Goal: Information Seeking & Learning: Learn about a topic

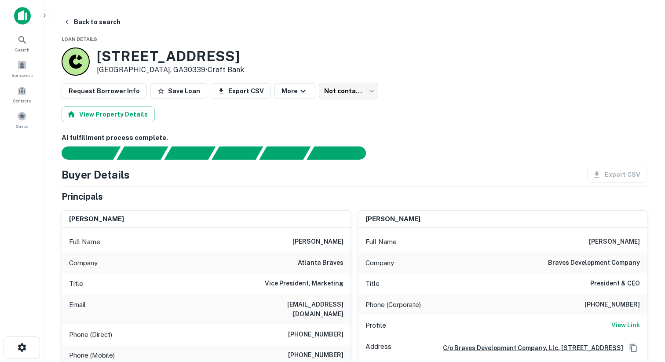
click at [9, 20] on div at bounding box center [22, 19] width 44 height 24
click at [17, 20] on img at bounding box center [22, 16] width 17 height 18
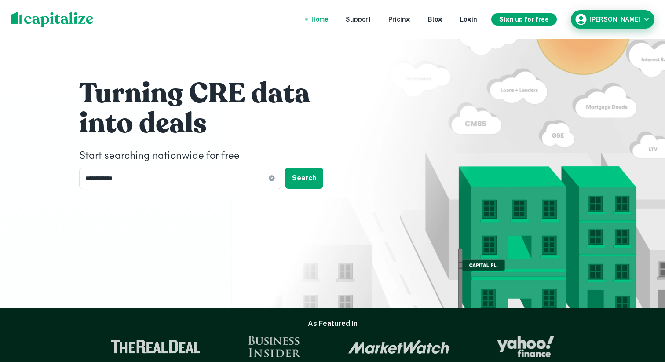
click at [600, 20] on h6 "Dharmang Shah" at bounding box center [614, 19] width 51 height 6
click at [335, 361] on div at bounding box center [332, 362] width 665 height 0
click at [328, 21] on div "Home" at bounding box center [319, 20] width 17 height 10
click at [594, 18] on h6 "Dharmang Shah" at bounding box center [614, 19] width 51 height 6
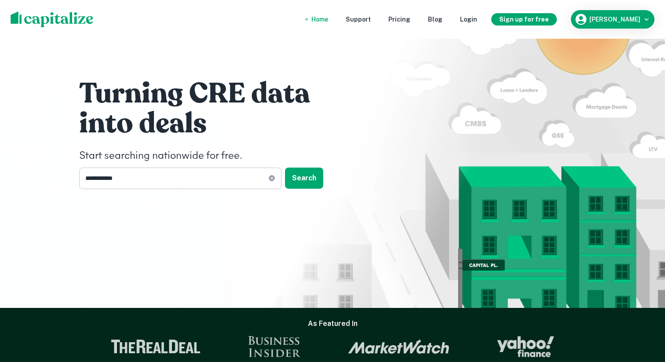
click at [271, 178] on icon at bounding box center [271, 178] width 7 height 7
click at [313, 175] on button "Search" at bounding box center [304, 178] width 38 height 21
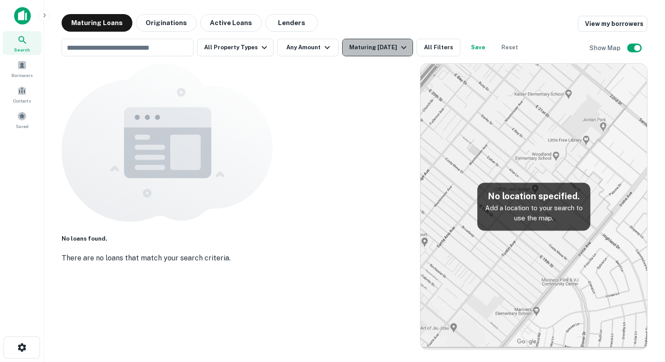
click at [359, 44] on div "Maturing [DATE]" at bounding box center [379, 47] width 60 height 11
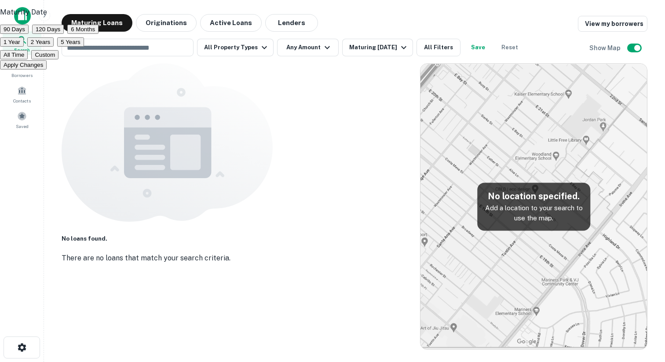
click at [357, 21] on div at bounding box center [332, 181] width 665 height 362
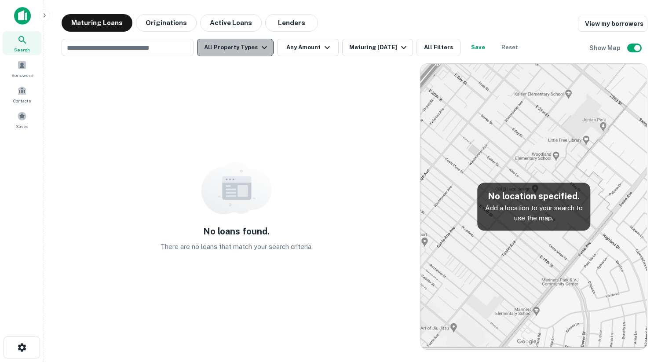
click at [261, 45] on icon "button" at bounding box center [264, 47] width 11 height 11
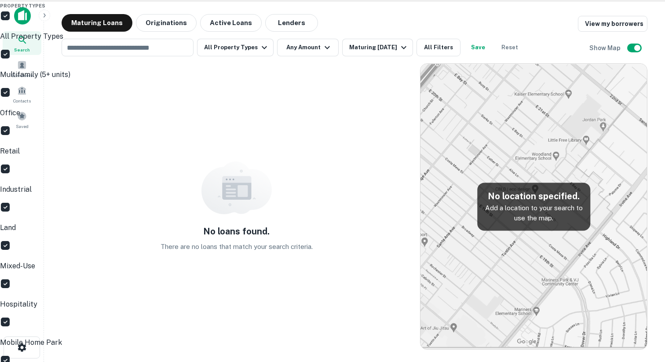
click at [23, 12] on div at bounding box center [332, 181] width 665 height 362
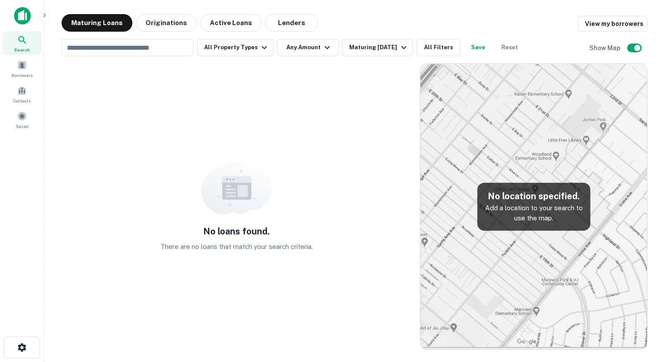
click at [24, 13] on img at bounding box center [22, 16] width 17 height 18
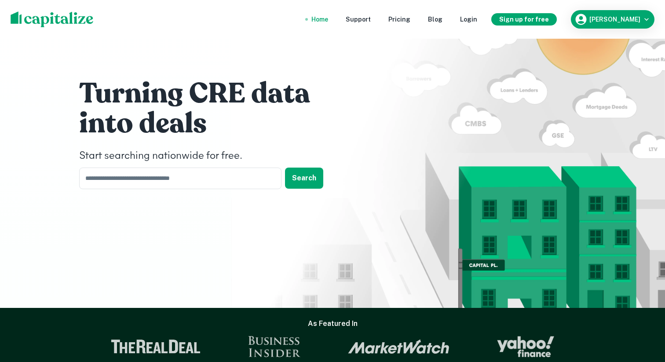
click at [605, 29] on div "Home Support Pricing Blog Login Sign up for free Dharmang Shah" at bounding box center [332, 19] width 665 height 39
click at [605, 25] on div "Dharmang Shah" at bounding box center [612, 19] width 77 height 13
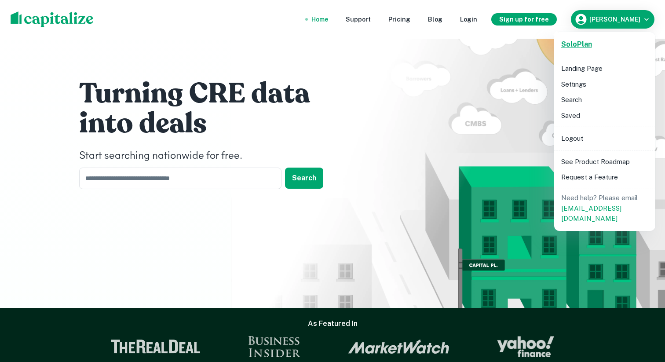
click at [575, 49] on link "Solo Plan" at bounding box center [576, 44] width 31 height 11
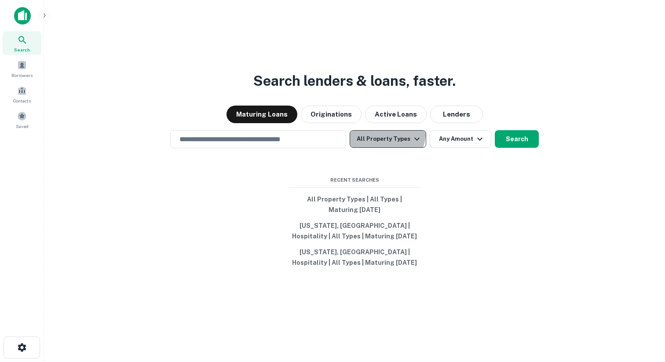
click at [383, 132] on button "All Property Types" at bounding box center [388, 139] width 77 height 18
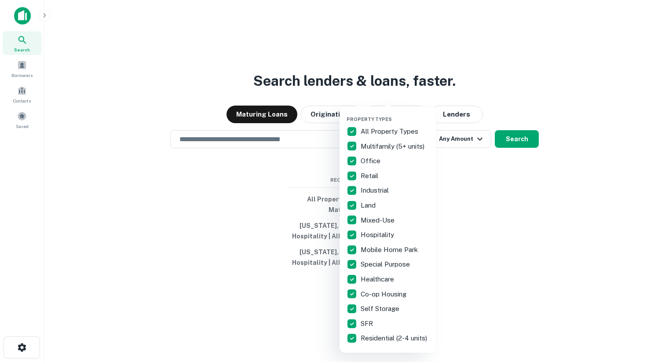
click at [367, 129] on p "All Property Types" at bounding box center [390, 131] width 59 height 11
click at [365, 233] on p "Hospitality" at bounding box center [378, 235] width 35 height 11
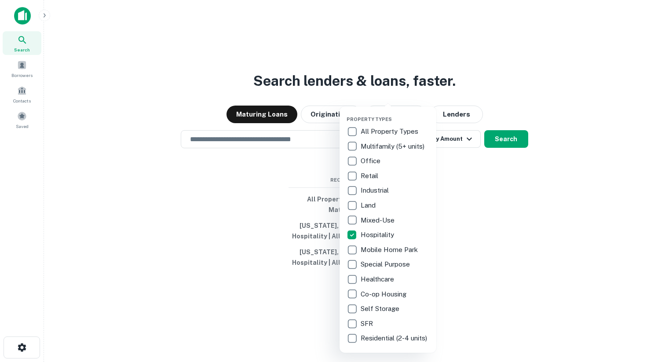
click at [261, 210] on div at bounding box center [332, 181] width 665 height 362
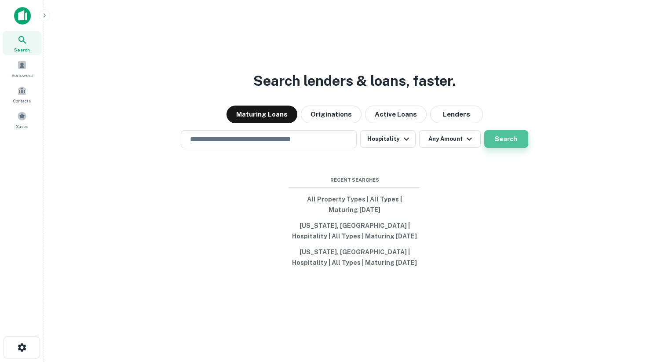
click at [510, 141] on button "Search" at bounding box center [506, 139] width 44 height 18
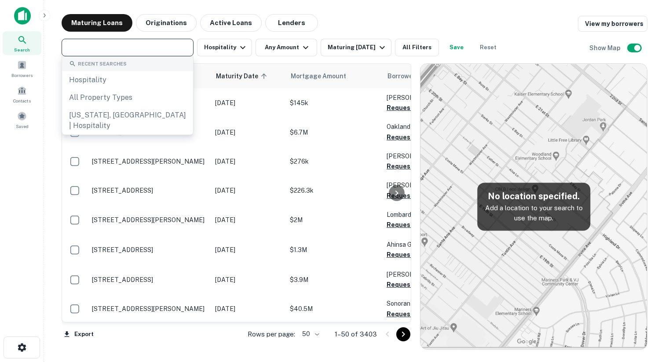
click at [170, 45] on input "text" at bounding box center [126, 47] width 125 height 12
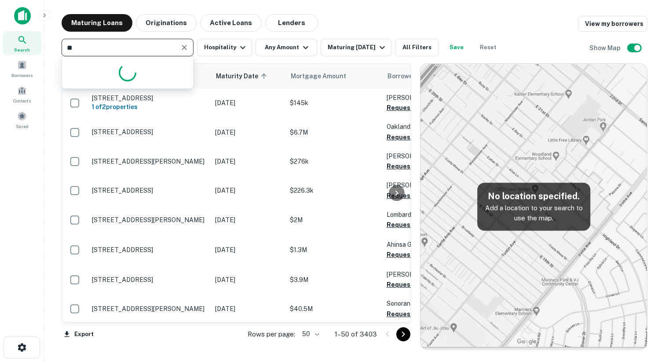
type input "*"
type input "*******"
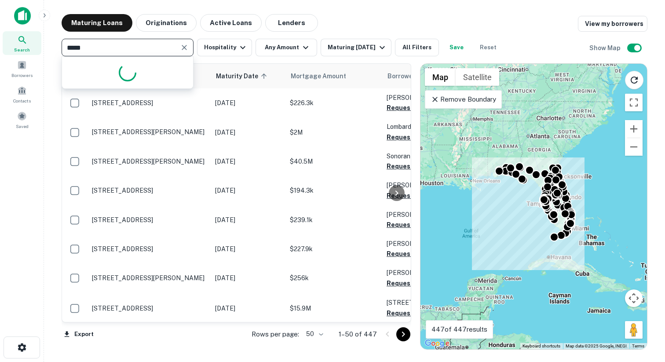
type input "******"
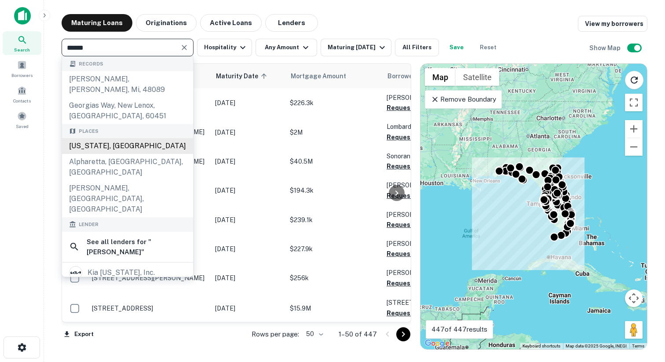
click at [113, 138] on div "Georgia, USA" at bounding box center [127, 146] width 131 height 16
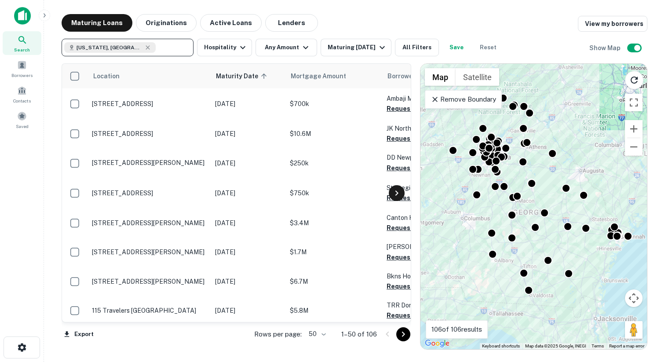
click at [399, 194] on icon at bounding box center [396, 193] width 11 height 11
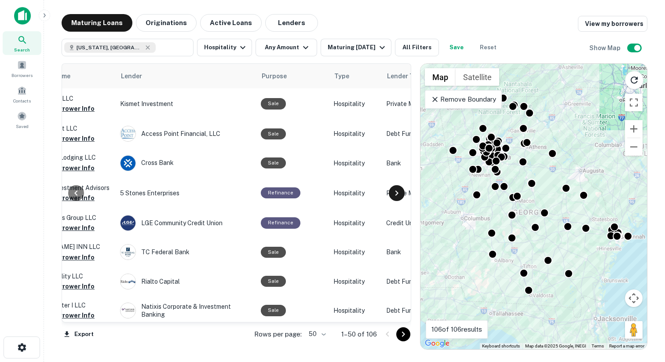
scroll to position [0, 369]
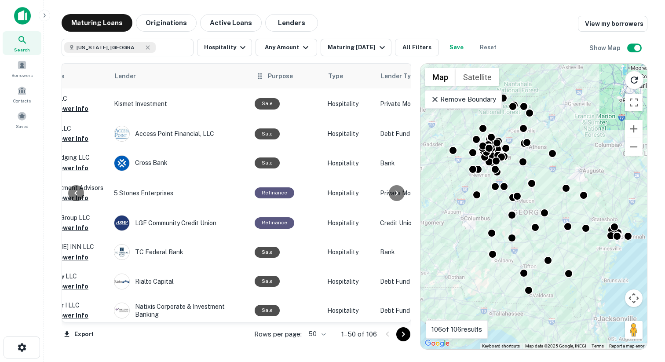
click at [284, 80] on span "Purpose" at bounding box center [280, 76] width 25 height 11
click at [283, 78] on span "Purpose" at bounding box center [280, 76] width 25 height 11
click at [259, 74] on icon at bounding box center [259, 76] width 9 height 11
drag, startPoint x: 259, startPoint y: 77, endPoint x: 163, endPoint y: 79, distance: 95.9
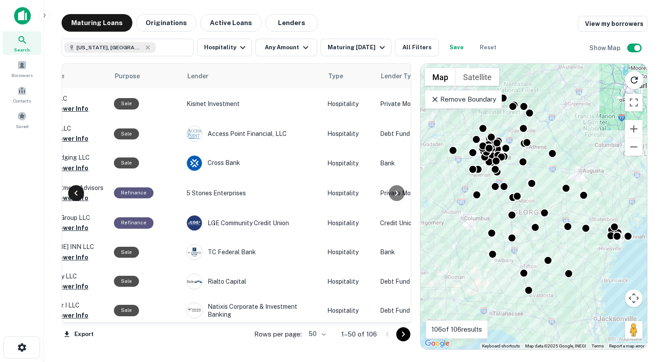
click at [76, 193] on icon at bounding box center [76, 193] width 11 height 11
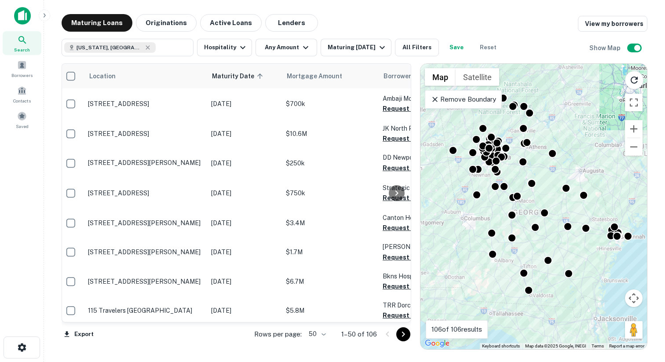
scroll to position [0, 0]
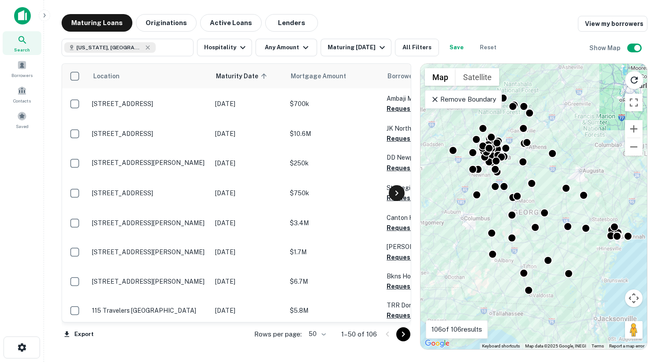
click at [395, 190] on icon at bounding box center [396, 193] width 11 height 11
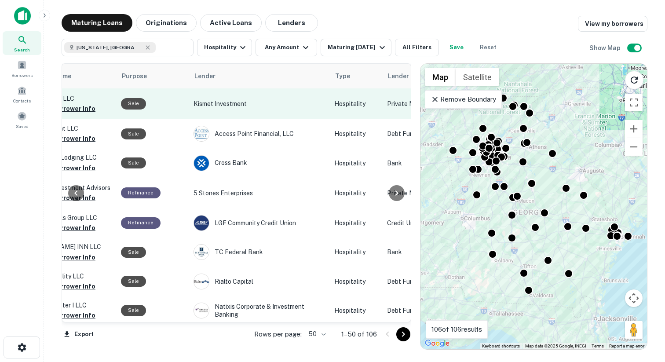
scroll to position [0, 369]
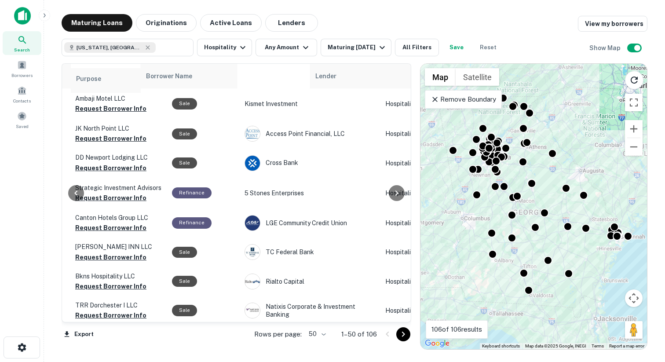
drag, startPoint x: 117, startPoint y: 77, endPoint x: 74, endPoint y: 83, distance: 43.5
click at [74, 83] on div "Location Maturity Date sorted ascending Mortgage Amount Borrower Name Purpose L…" at bounding box center [237, 192] width 350 height 259
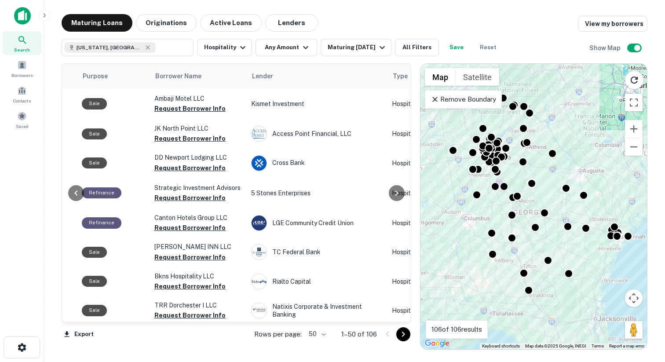
drag, startPoint x: 85, startPoint y: 77, endPoint x: 53, endPoint y: 77, distance: 32.5
click at [53, 77] on div "Maturing Loans Originations Active Loans Lenders View my borrowers Georgia, USA…" at bounding box center [354, 181] width 607 height 335
click at [98, 80] on span "Purpose" at bounding box center [107, 76] width 25 height 11
click at [102, 74] on span "Purpose" at bounding box center [107, 76] width 25 height 11
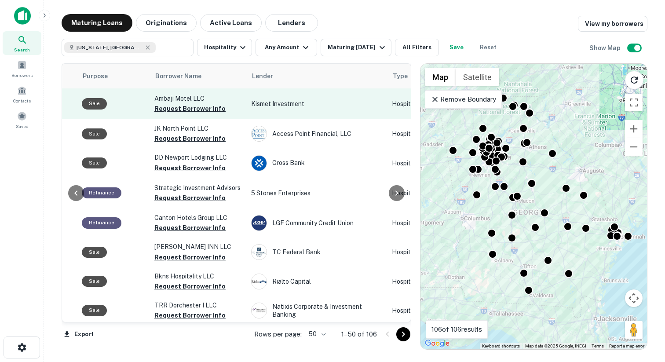
click at [116, 91] on td "Sale" at bounding box center [113, 103] width 73 height 31
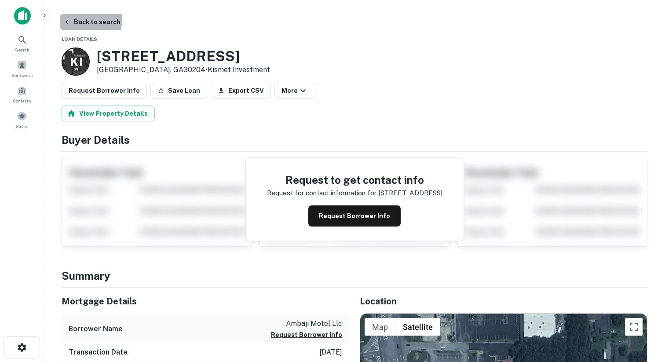
click at [75, 18] on button "Back to search" at bounding box center [92, 22] width 64 height 16
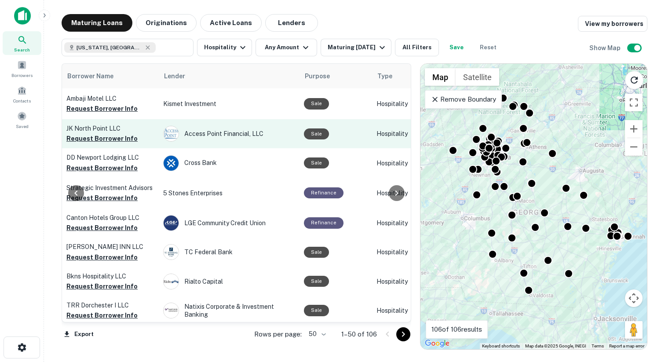
scroll to position [0, 326]
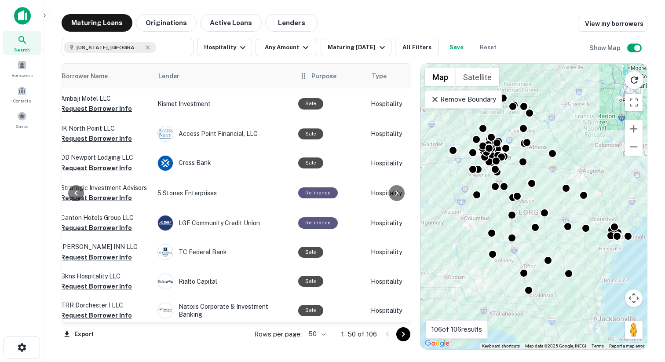
click at [314, 74] on span "Purpose" at bounding box center [323, 76] width 25 height 11
click at [303, 77] on icon at bounding box center [303, 76] width 9 height 11
click at [418, 40] on button "All Filters" at bounding box center [417, 48] width 44 height 18
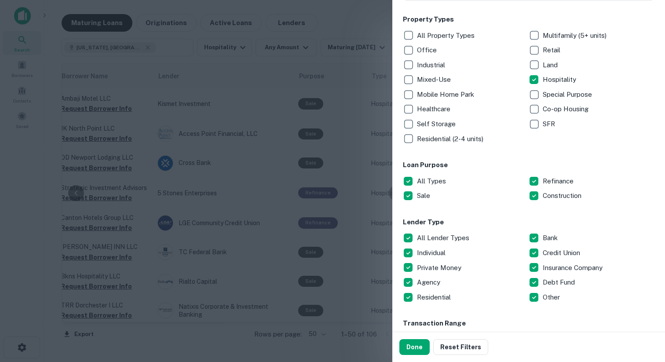
scroll to position [146, 0]
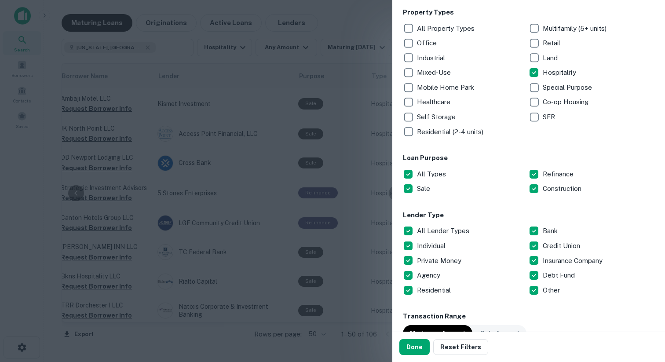
click at [427, 174] on p "All Types" at bounding box center [432, 174] width 31 height 11
click at [425, 185] on p "Sale" at bounding box center [424, 188] width 15 height 11
click at [409, 343] on button "Done" at bounding box center [414, 347] width 30 height 16
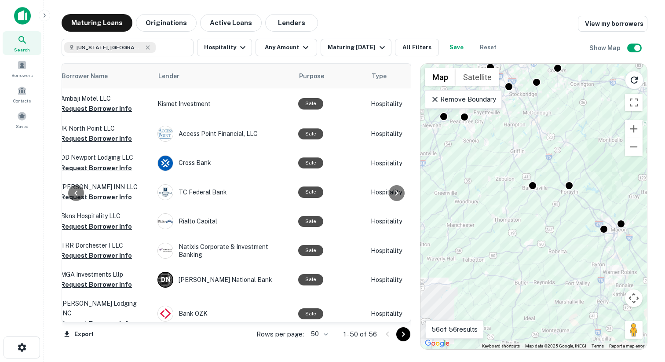
drag, startPoint x: 482, startPoint y: 201, endPoint x: 476, endPoint y: 299, distance: 97.8
click at [476, 299] on div "To activate drag with keyboard, press Alt + Enter. Once in keyboard drag state,…" at bounding box center [533, 206] width 226 height 285
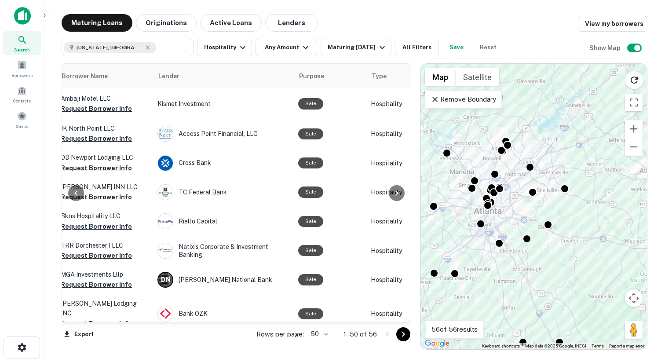
drag, startPoint x: 484, startPoint y: 189, endPoint x: 481, endPoint y: 303, distance: 113.9
click at [481, 303] on div "To activate drag with keyboard, press Alt + Enter. Once in keyboard drag state,…" at bounding box center [533, 206] width 226 height 285
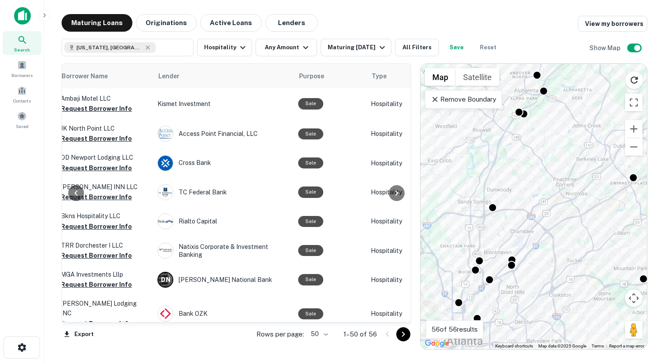
drag, startPoint x: 544, startPoint y: 171, endPoint x: 567, endPoint y: 234, distance: 67.2
click at [567, 233] on div "To activate drag with keyboard, press Alt + Enter. Once in keyboard drag state,…" at bounding box center [533, 206] width 226 height 285
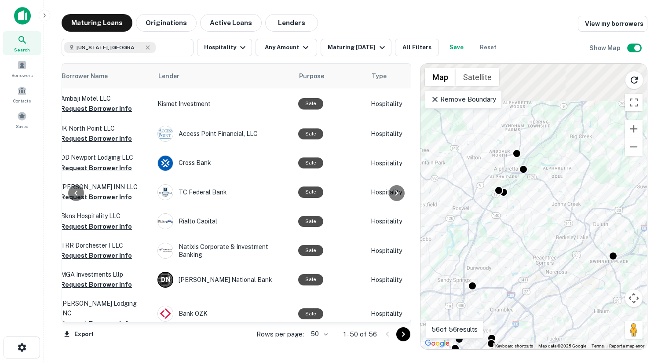
drag, startPoint x: 563, startPoint y: 103, endPoint x: 537, endPoint y: 177, distance: 78.0
click at [537, 177] on div "To activate drag with keyboard, press Alt + Enter. Once in keyboard drag state,…" at bounding box center [533, 206] width 226 height 285
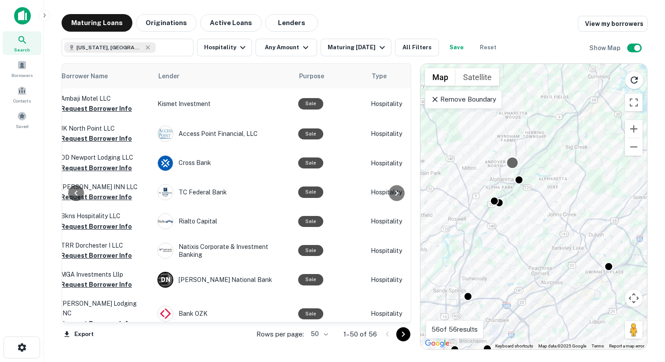
click at [512, 158] on div at bounding box center [512, 162] width 13 height 13
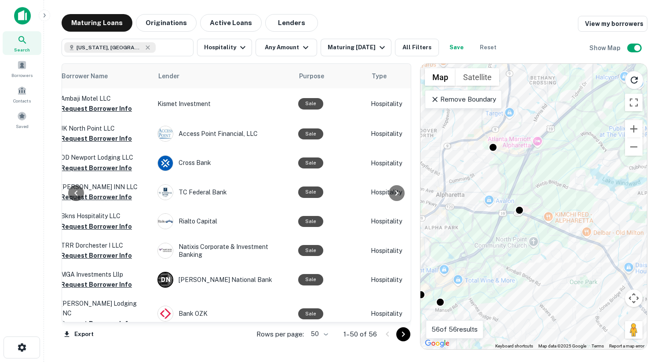
drag, startPoint x: 520, startPoint y: 182, endPoint x: 516, endPoint y: 255, distance: 73.1
click at [517, 255] on div "To activate drag with keyboard, press Alt + Enter. Once in keyboard drag state,…" at bounding box center [533, 206] width 226 height 285
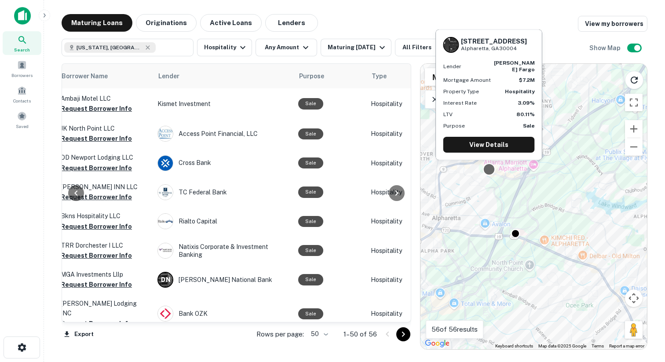
click at [490, 168] on div at bounding box center [488, 169] width 13 height 13
drag, startPoint x: 516, startPoint y: 52, endPoint x: 462, endPoint y: 47, distance: 54.3
click at [462, 47] on div "2925 Jordan Ct Alpharetta, GA30004" at bounding box center [488, 45] width 91 height 16
copy div "2925 Jordan Ct Alpharetta, GA30004"
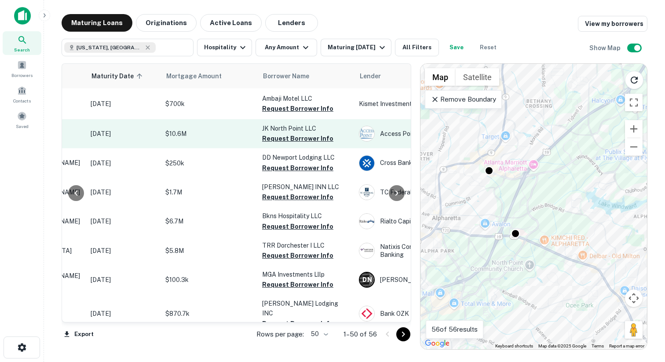
scroll to position [0, 124]
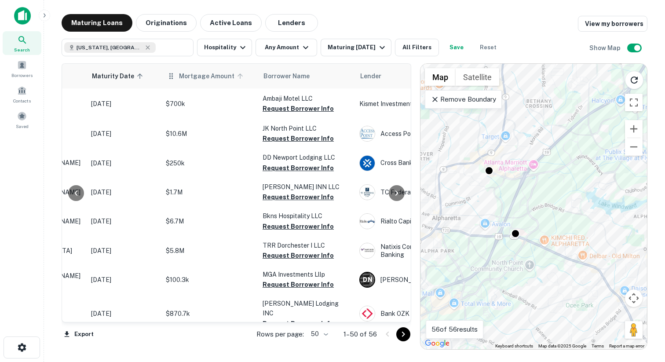
click at [207, 76] on span "Mortgage Amount" at bounding box center [212, 76] width 67 height 11
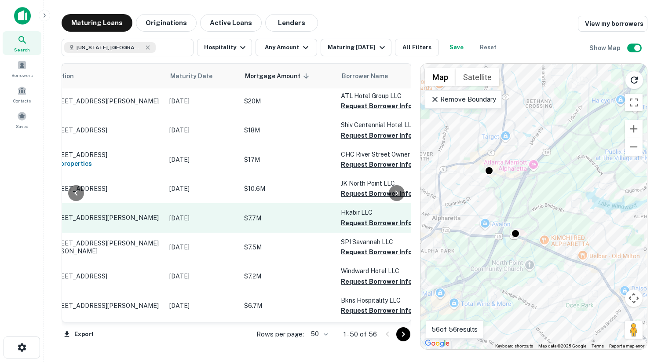
scroll to position [483, 0]
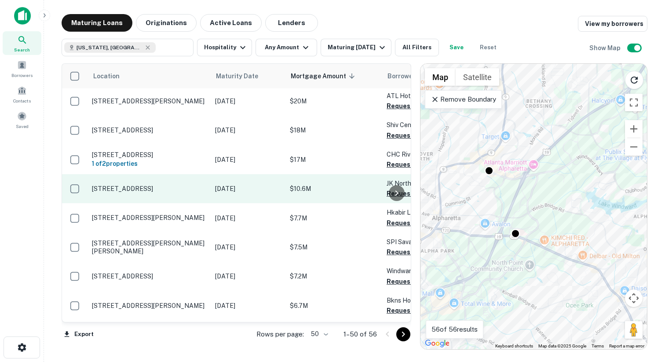
click at [169, 200] on td "[STREET_ADDRESS]" at bounding box center [149, 188] width 123 height 29
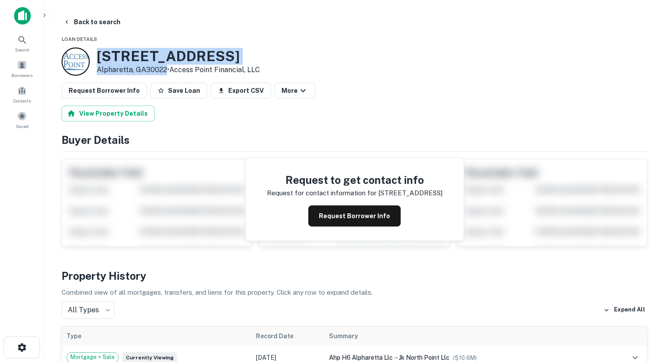
drag, startPoint x: 99, startPoint y: 58, endPoint x: 165, endPoint y: 69, distance: 66.8
click at [165, 69] on div "7500 N POINT PKWY Alpharetta, GA30022 • Access Point Financial, LLC" at bounding box center [178, 61] width 163 height 27
copy div "7500 N POINT PKWY Alpharetta, GA30022"
click at [74, 17] on button "Back to search" at bounding box center [92, 22] width 64 height 16
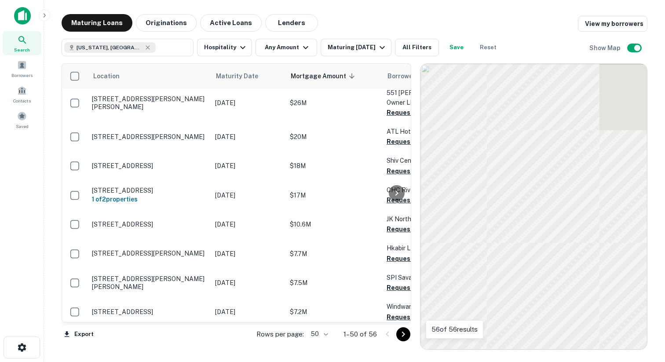
scroll to position [483, 0]
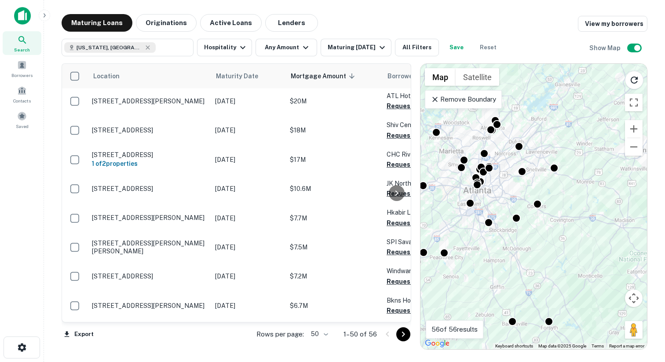
drag, startPoint x: 484, startPoint y: 191, endPoint x: 482, endPoint y: 249, distance: 58.1
click at [482, 250] on div "To activate drag with keyboard, press Alt + Enter. Once in keyboard drag state,…" at bounding box center [533, 206] width 226 height 285
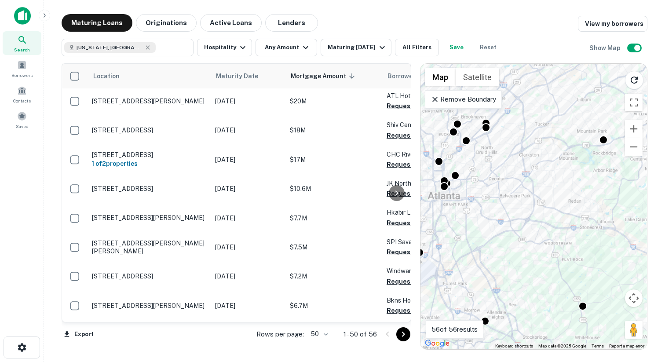
drag, startPoint x: 489, startPoint y: 180, endPoint x: 490, endPoint y: 285, distance: 105.1
click at [490, 285] on div "To activate drag with keyboard, press Alt + Enter. Once in keyboard drag state,…" at bounding box center [533, 206] width 226 height 285
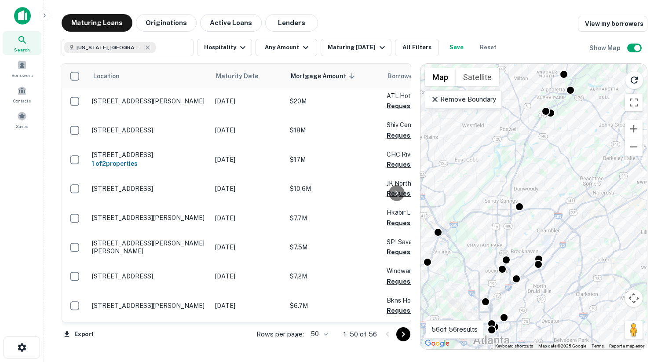
drag, startPoint x: 479, startPoint y: 183, endPoint x: 543, endPoint y: 245, distance: 88.6
click at [543, 245] on div "To activate drag with keyboard, press Alt + Enter. Once in keyboard drag state,…" at bounding box center [533, 206] width 226 height 285
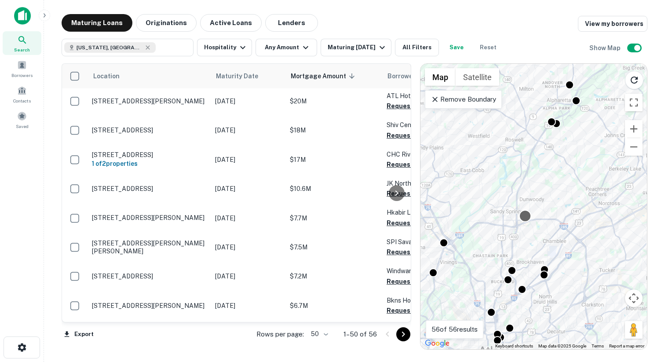
click at [522, 212] on div at bounding box center [524, 215] width 13 height 13
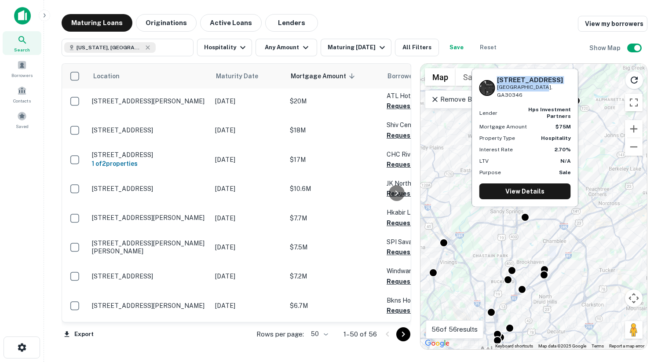
drag, startPoint x: 542, startPoint y: 95, endPoint x: 497, endPoint y: 79, distance: 47.6
click at [497, 79] on div "246 Perimeter Center Pkwy NE Atlanta, GA30346" at bounding box center [534, 87] width 74 height 23
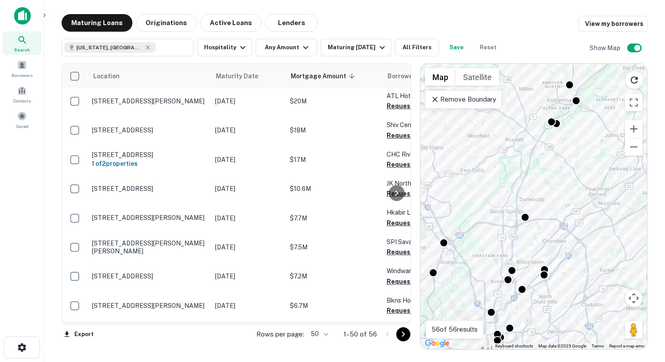
click at [591, 141] on div "To activate drag with keyboard, press Alt + Enter. Once in keyboard drag state,…" at bounding box center [533, 206] width 226 height 285
click at [440, 238] on div at bounding box center [443, 241] width 13 height 13
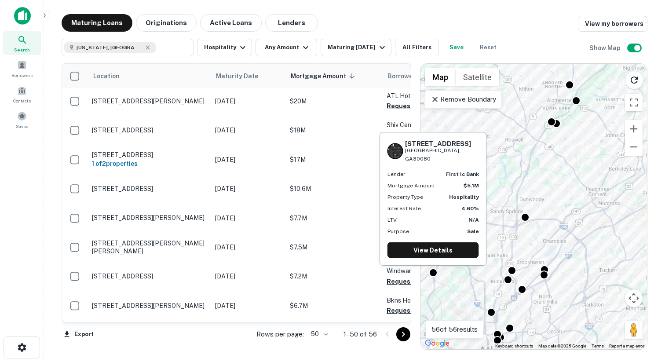
click at [433, 270] on div "1200 Winchester Pkwy SE Smyrna, GA30080 Lender first ic bank Mortgage Amount $5…" at bounding box center [433, 201] width 108 height 140
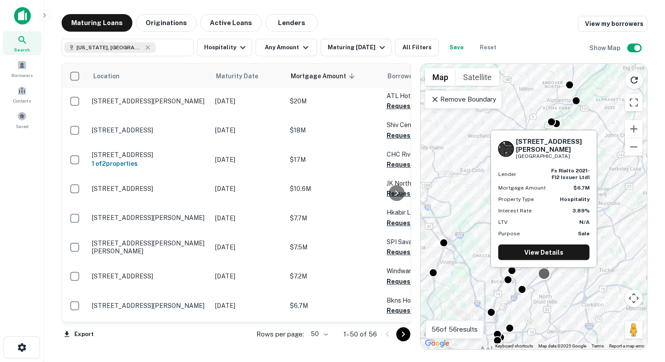
click at [543, 274] on div at bounding box center [543, 273] width 13 height 13
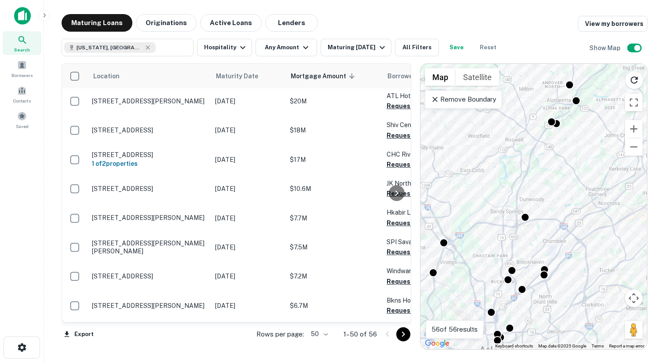
click at [493, 300] on div "To navigate, press the arrow keys. To activate drag with keyboard, press Alt + …" at bounding box center [533, 206] width 226 height 285
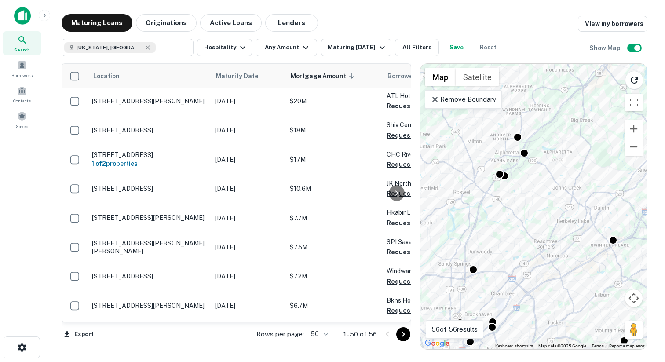
drag, startPoint x: 551, startPoint y: 166, endPoint x: 481, endPoint y: 233, distance: 96.7
click at [481, 233] on div "To activate drag with keyboard, press Alt + Enter. Once in keyboard drag state,…" at bounding box center [533, 206] width 226 height 285
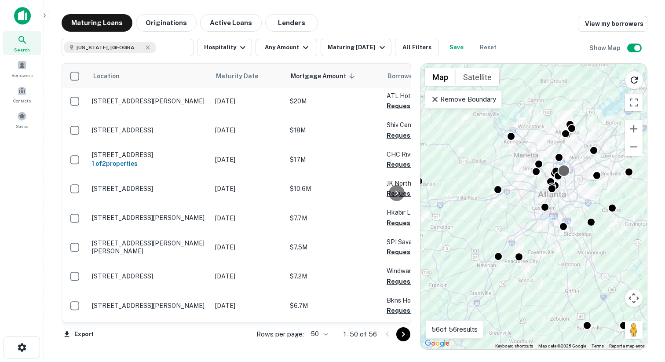
drag, startPoint x: 496, startPoint y: 267, endPoint x: 569, endPoint y: 171, distance: 120.0
click at [569, 171] on div at bounding box center [563, 170] width 13 height 13
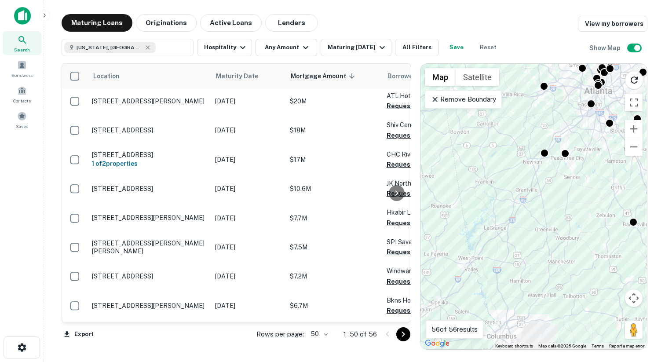
drag, startPoint x: 495, startPoint y: 276, endPoint x: 526, endPoint y: 183, distance: 98.0
click at [527, 182] on div "To activate drag with keyboard, press Alt + Enter. Once in keyboard drag state,…" at bounding box center [533, 206] width 226 height 285
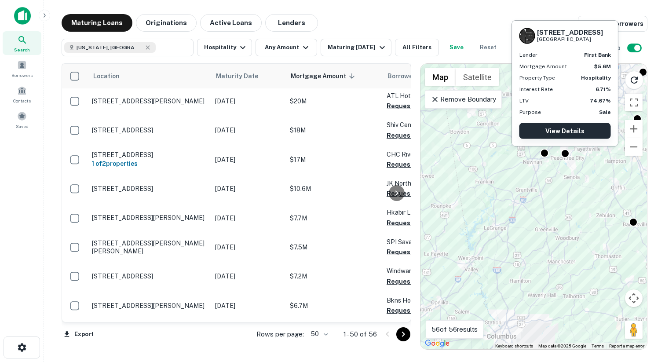
click at [572, 131] on link "View Details" at bounding box center [564, 131] width 91 height 16
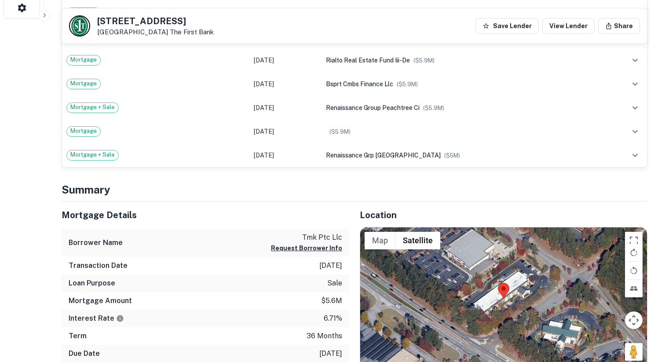
scroll to position [487, 0]
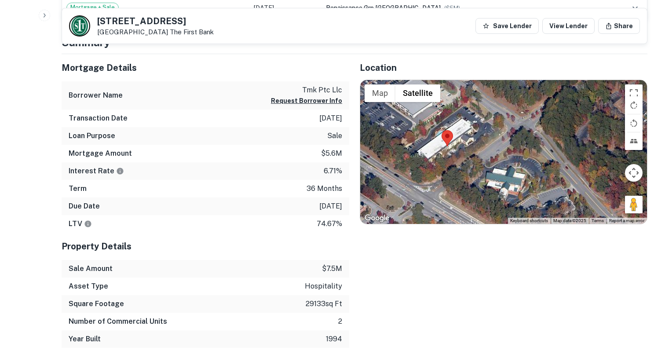
drag, startPoint x: 572, startPoint y: 146, endPoint x: 514, endPoint y: 139, distance: 57.9
click at [514, 140] on div at bounding box center [503, 152] width 287 height 144
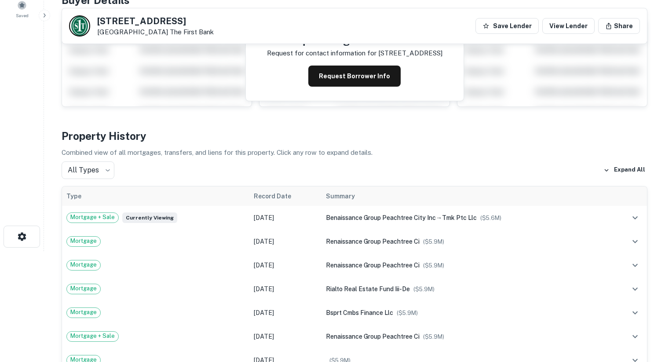
scroll to position [0, 0]
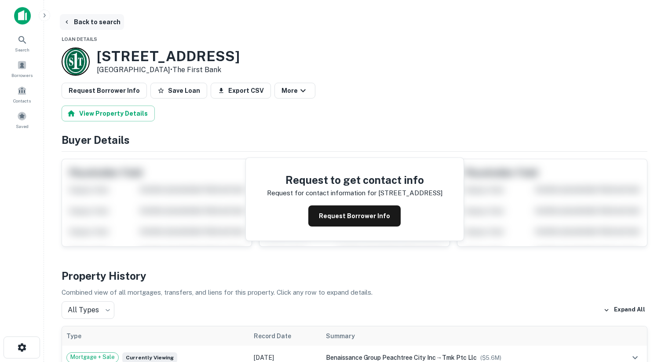
click at [84, 20] on button "Back to search" at bounding box center [92, 22] width 64 height 16
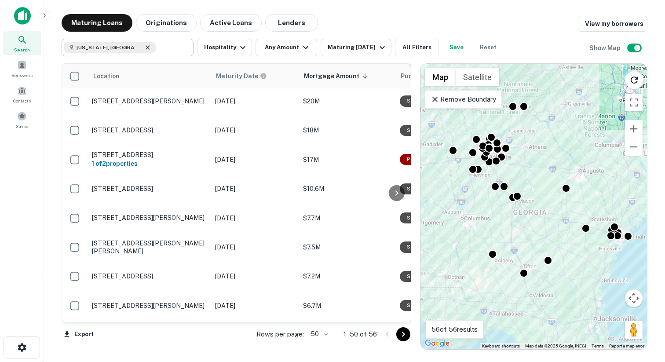
click at [144, 46] on icon at bounding box center [147, 47] width 7 height 7
type input "**********"
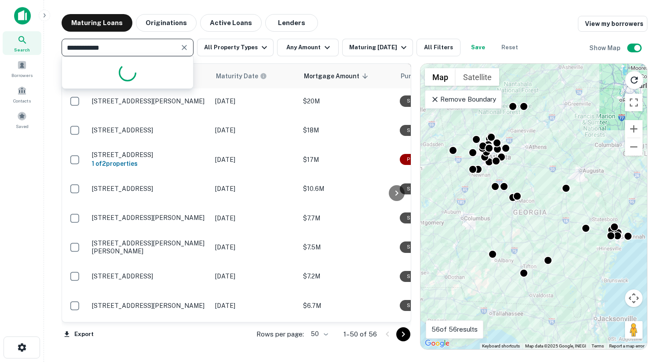
click at [117, 46] on input "**********" at bounding box center [120, 47] width 112 height 12
type input "*******"
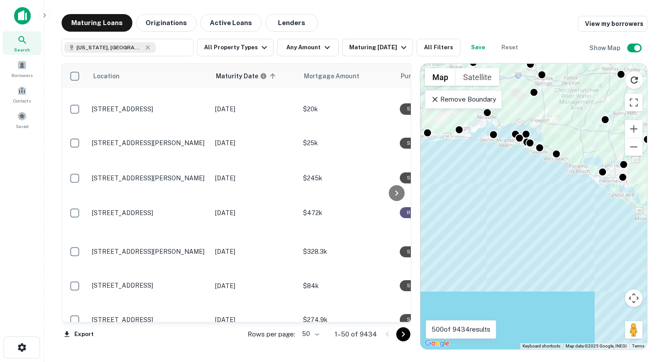
drag, startPoint x: 546, startPoint y: 192, endPoint x: 489, endPoint y: 186, distance: 57.4
click at [489, 186] on div "To activate drag with keyboard, press Alt + Enter. Once in keyboard drag state,…" at bounding box center [533, 206] width 226 height 285
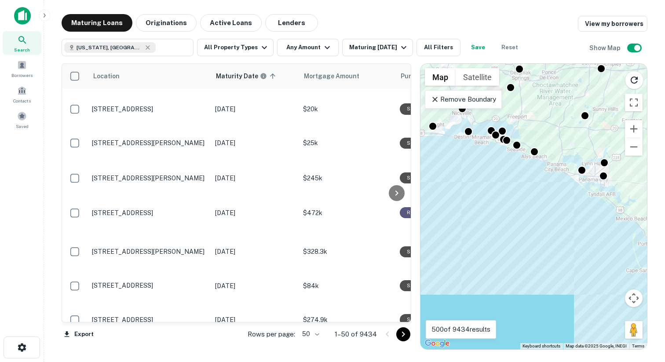
drag, startPoint x: 576, startPoint y: 216, endPoint x: 495, endPoint y: 215, distance: 81.3
click at [495, 216] on div "To activate drag with keyboard, press Alt + Enter. Once in keyboard drag state,…" at bounding box center [533, 206] width 226 height 285
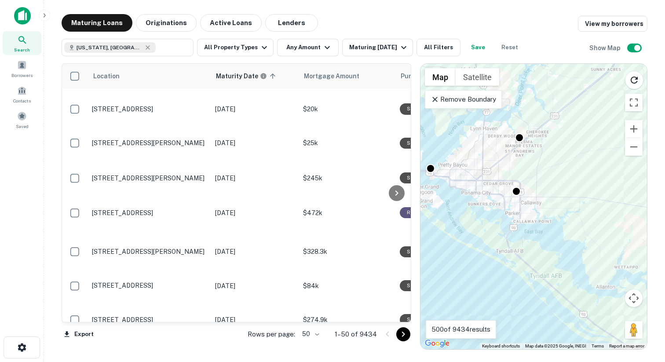
drag, startPoint x: 528, startPoint y: 136, endPoint x: 562, endPoint y: 204, distance: 76.3
click at [563, 204] on div "To activate drag with keyboard, press Alt + Enter. Once in keyboard drag state,…" at bounding box center [533, 206] width 226 height 285
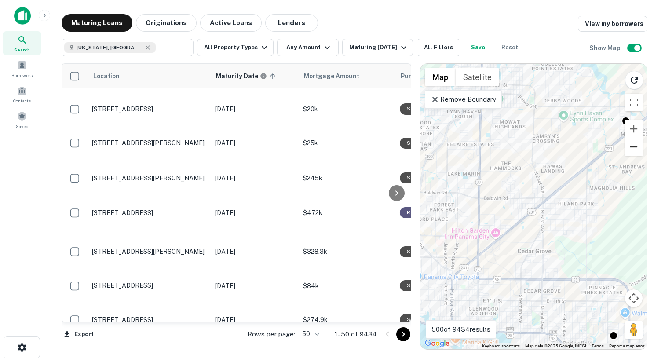
drag, startPoint x: 518, startPoint y: 215, endPoint x: 632, endPoint y: 153, distance: 130.4
click at [631, 153] on div "To activate drag with keyboard, press Alt + Enter. Once in keyboard drag state,…" at bounding box center [533, 206] width 226 height 285
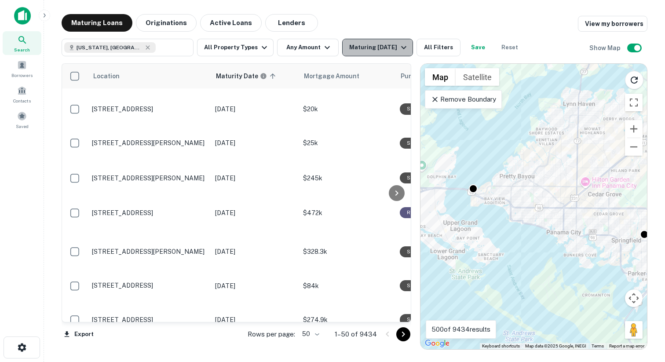
click at [399, 44] on div "Maturing [DATE]" at bounding box center [379, 47] width 60 height 11
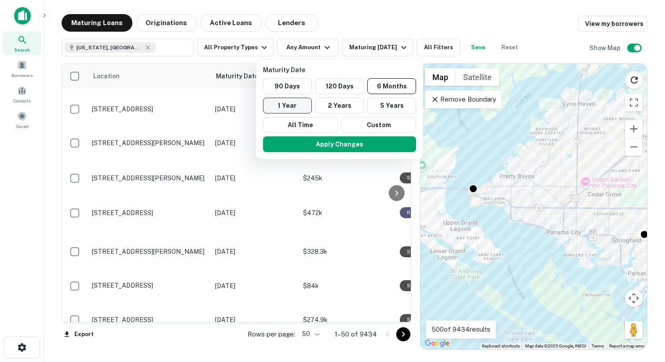
click at [305, 104] on button "1 Year" at bounding box center [287, 106] width 49 height 16
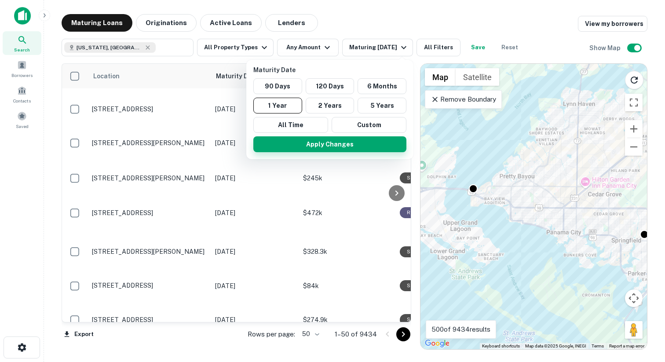
click at [340, 143] on button "Apply Changes" at bounding box center [329, 144] width 153 height 16
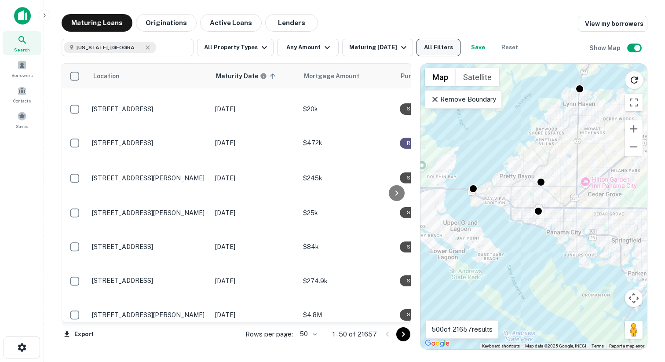
click at [430, 46] on button "All Filters" at bounding box center [438, 48] width 44 height 18
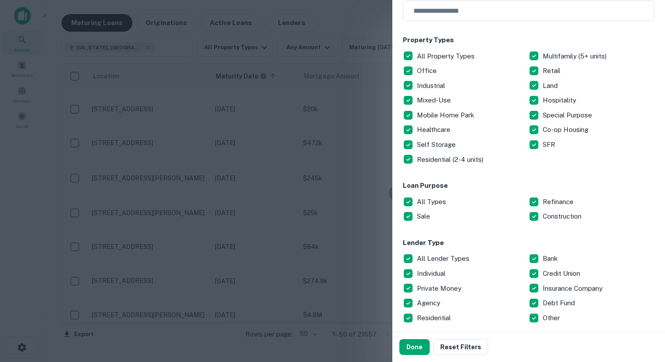
scroll to position [119, 0]
click at [411, 346] on button "Done" at bounding box center [414, 347] width 30 height 16
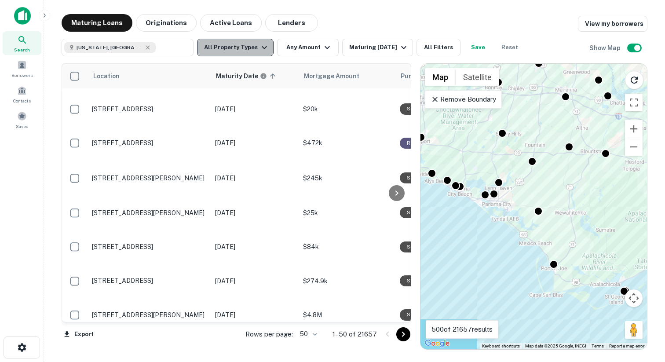
click at [259, 51] on icon "button" at bounding box center [264, 47] width 11 height 11
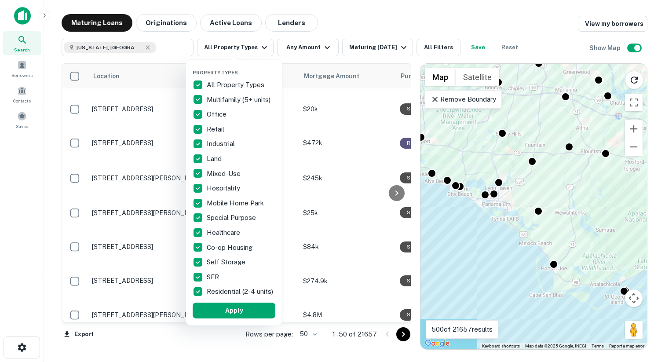
click at [223, 85] on p "All Property Types" at bounding box center [236, 85] width 59 height 11
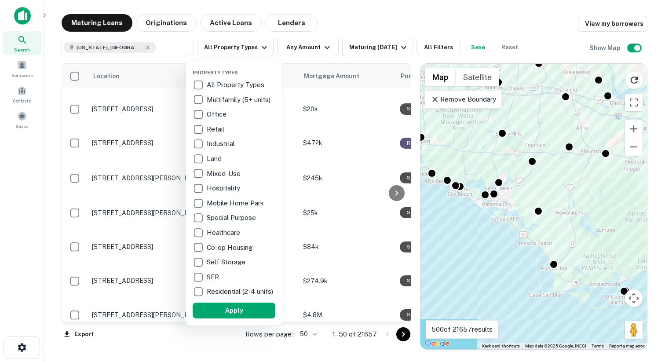
click at [222, 196] on div "Mobile Home Park" at bounding box center [234, 203] width 83 height 15
click at [222, 188] on p "Hospitality" at bounding box center [223, 188] width 35 height 11
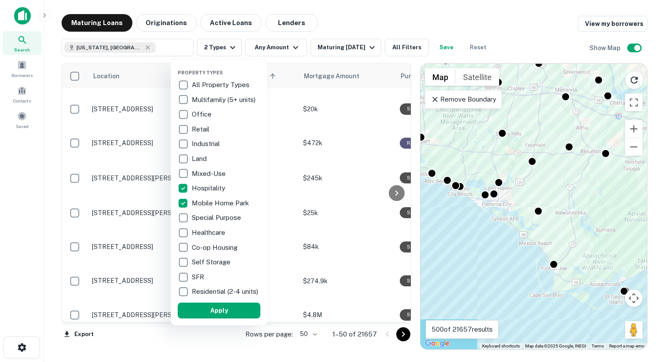
click at [222, 203] on p "Mobile Home Park" at bounding box center [221, 203] width 59 height 11
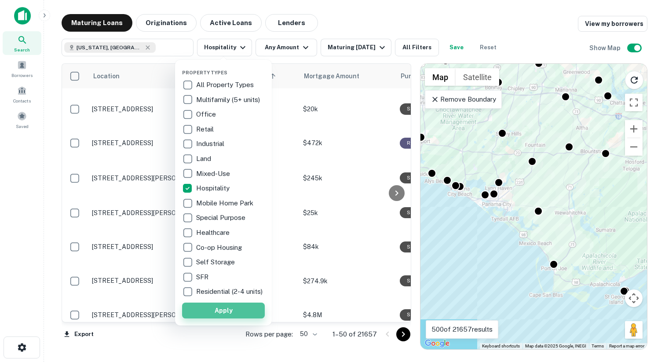
click at [232, 315] on button "Apply" at bounding box center [223, 311] width 83 height 16
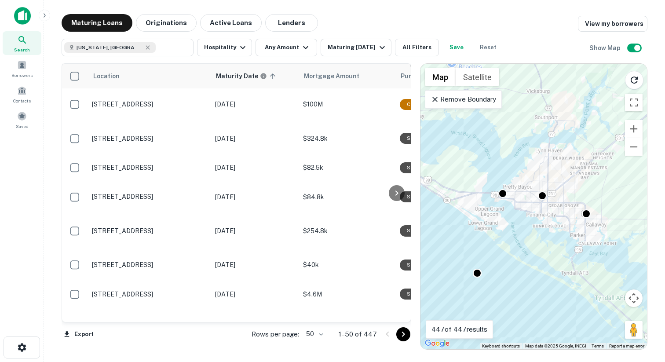
drag, startPoint x: 539, startPoint y: 170, endPoint x: 431, endPoint y: 273, distance: 149.6
click at [431, 273] on div "To activate drag with keyboard, press Alt + Enter. Once in keyboard drag state,…" at bounding box center [533, 206] width 226 height 285
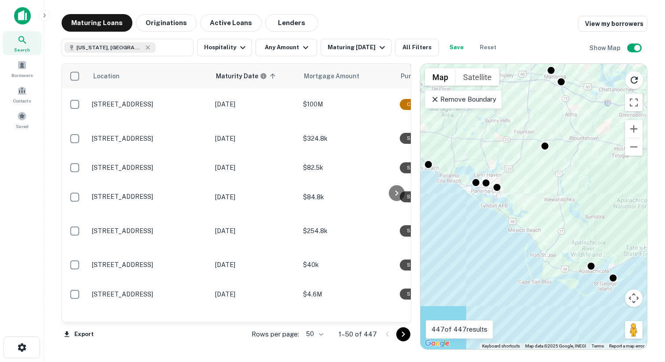
drag, startPoint x: 476, startPoint y: 268, endPoint x: 483, endPoint y: 204, distance: 64.1
click at [483, 203] on div "To activate drag with keyboard, press Alt + Enter. Once in keyboard drag state,…" at bounding box center [533, 206] width 226 height 285
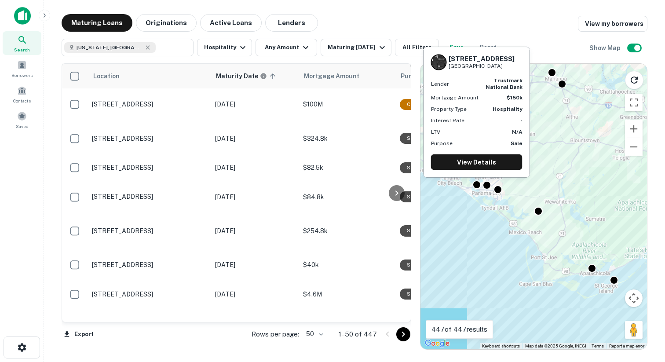
drag, startPoint x: 505, startPoint y: 66, endPoint x: 450, endPoint y: 59, distance: 54.9
click at [450, 59] on div "4508 W Highway 98 Panama City, FL32401" at bounding box center [481, 62] width 66 height 15
copy div "4508 W Highway 98 Panama City, FL32401"
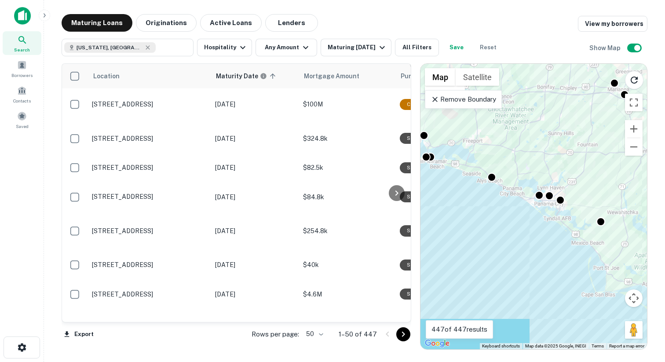
drag, startPoint x: 503, startPoint y: 129, endPoint x: 592, endPoint y: 148, distance: 91.2
click at [592, 148] on div "To activate drag with keyboard, press Alt + Enter. Once in keyboard drag state,…" at bounding box center [533, 206] width 226 height 285
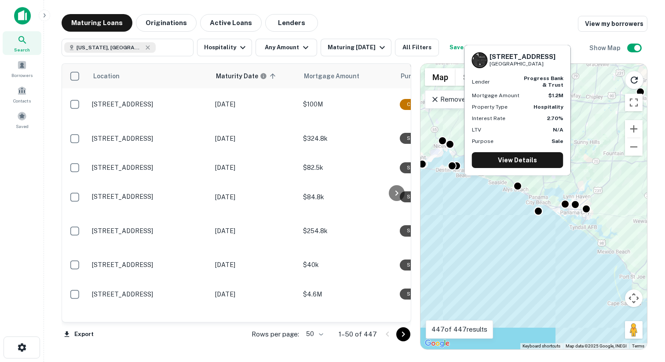
drag, startPoint x: 542, startPoint y: 62, endPoint x: 488, endPoint y: 55, distance: 54.9
click at [488, 55] on div "78 Main St Inlet Beach, FL32461" at bounding box center [517, 60] width 91 height 16
copy div "78 Main St Inlet Beach, FL32461"
click at [518, 182] on div at bounding box center [517, 184] width 13 height 13
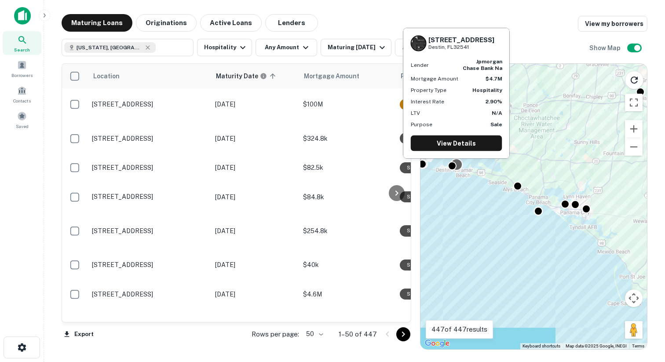
click at [458, 165] on div at bounding box center [456, 164] width 13 height 13
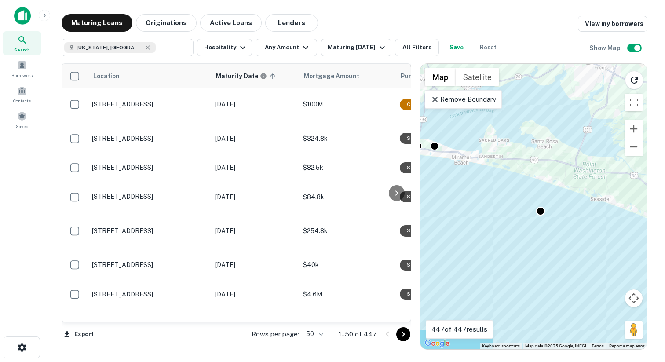
drag, startPoint x: 462, startPoint y: 176, endPoint x: 558, endPoint y: 201, distance: 99.2
click at [558, 201] on div "To activate drag with keyboard, press Alt + Enter. Once in keyboard drag state,…" at bounding box center [533, 206] width 226 height 285
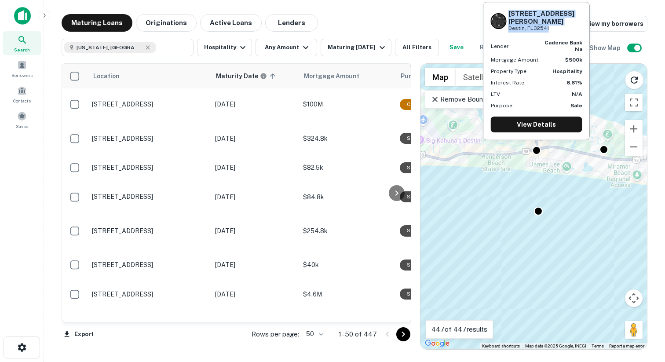
drag, startPoint x: 554, startPoint y: 29, endPoint x: 508, endPoint y: 22, distance: 46.4
click at [508, 22] on div "108 Hutchinson St Destin, FL32541" at bounding box center [545, 21] width 74 height 23
copy div "108 Hutchinson St Destin, FL32541"
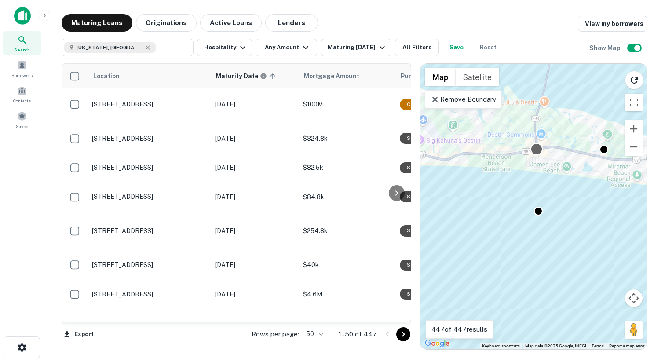
click at [535, 145] on div at bounding box center [536, 148] width 13 height 13
drag, startPoint x: 525, startPoint y: 127, endPoint x: 366, endPoint y: 0, distance: 203.1
drag, startPoint x: 522, startPoint y: 174, endPoint x: 595, endPoint y: 195, distance: 76.1
click at [596, 195] on div "To activate drag with keyboard, press Alt + Enter. Once in keyboard drag state,…" at bounding box center [533, 206] width 226 height 285
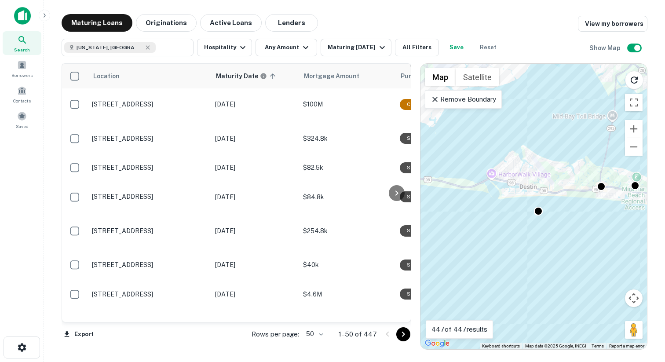
drag, startPoint x: 536, startPoint y: 188, endPoint x: 599, endPoint y: 193, distance: 62.6
click at [599, 193] on div "To activate drag with keyboard, press Alt + Enter. Once in keyboard drag state,…" at bounding box center [533, 206] width 226 height 285
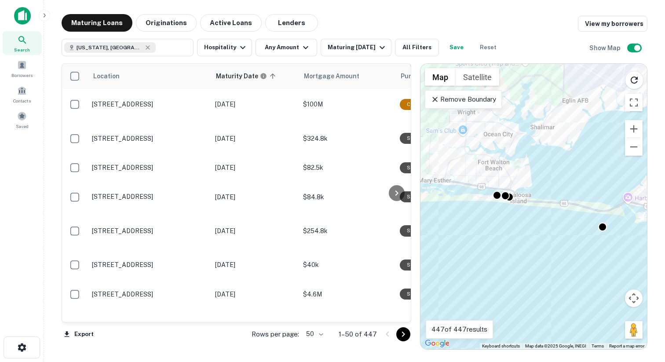
drag, startPoint x: 496, startPoint y: 197, endPoint x: 562, endPoint y: 212, distance: 67.8
click at [562, 212] on div "To activate drag with keyboard, press Alt + Enter. Once in keyboard drag state,…" at bounding box center [533, 206] width 226 height 285
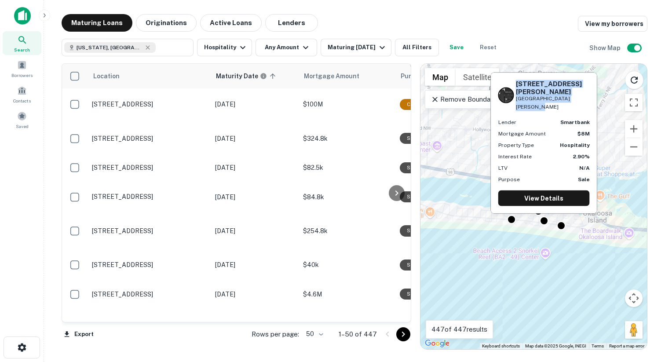
drag, startPoint x: 590, startPoint y: 106, endPoint x: 517, endPoint y: 99, distance: 73.3
click at [517, 99] on div "414 Santa Rosa Blvd Fort Walton Beach, FL32548 Lender smartbank Mortgage Amount…" at bounding box center [544, 143] width 106 height 140
copy div "414 Santa Rosa Blvd Fort Walton Beach, FL32548"
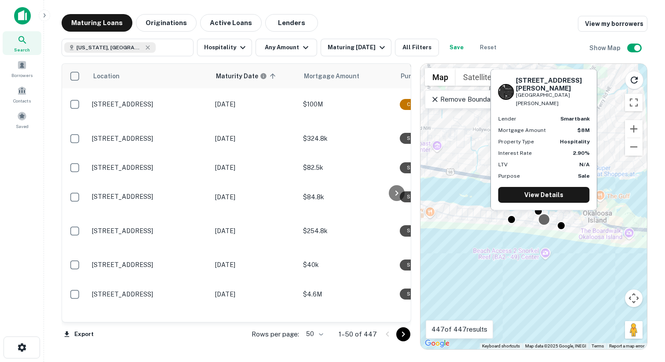
click at [545, 218] on div at bounding box center [543, 219] width 13 height 13
drag, startPoint x: 585, startPoint y: 102, endPoint x: 512, endPoint y: 94, distance: 73.5
click at [512, 94] on div "414 Santa Rosa Blvd Fort Walton Beach, FL32548" at bounding box center [543, 92] width 91 height 31
copy div "414 Santa Rosa Blvd Fort Walton Beach, FL32548"
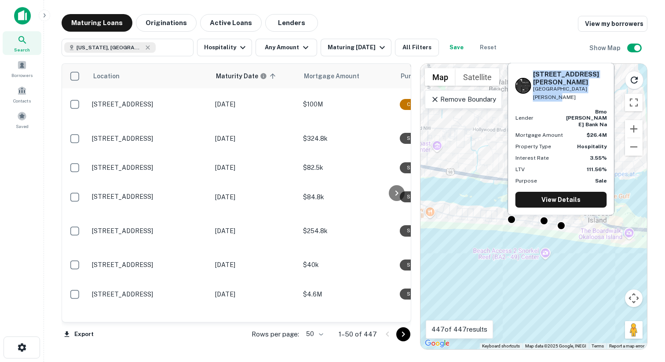
drag, startPoint x: 607, startPoint y: 102, endPoint x: 533, endPoint y: 97, distance: 74.0
click at [533, 97] on div "380 Santa Rosa Blvd Fort Walton Beach, FL32548 Lender bmo harris bank na Mortga…" at bounding box center [561, 138] width 106 height 151
copy div "380 Santa Rosa Blvd Fort Walton Beach, FL32548"
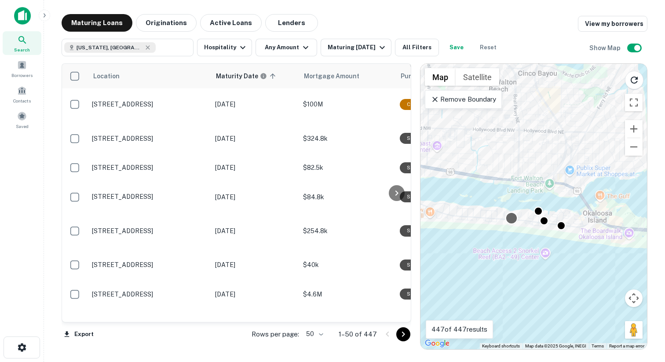
click at [510, 215] on div at bounding box center [511, 217] width 13 height 13
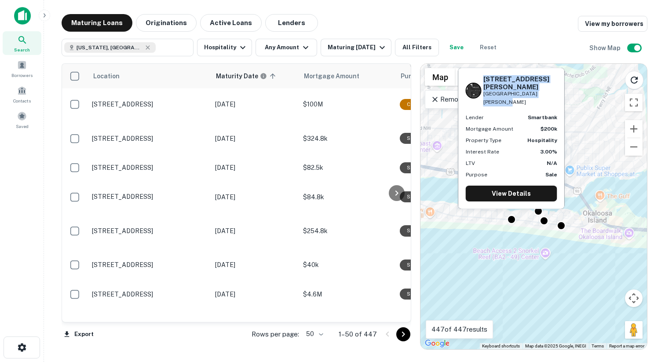
drag, startPoint x: 554, startPoint y: 99, endPoint x: 485, endPoint y: 91, distance: 70.0
click at [485, 91] on div "573 Santa Rosa Blvd Fort Walton Beach, FL32548" at bounding box center [511, 90] width 91 height 31
copy div "573 Santa Rosa Blvd Fort Walton Beach, FL32548"
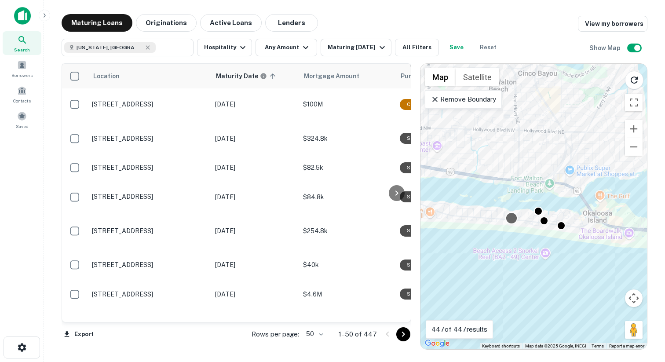
click at [514, 218] on div at bounding box center [511, 217] width 13 height 13
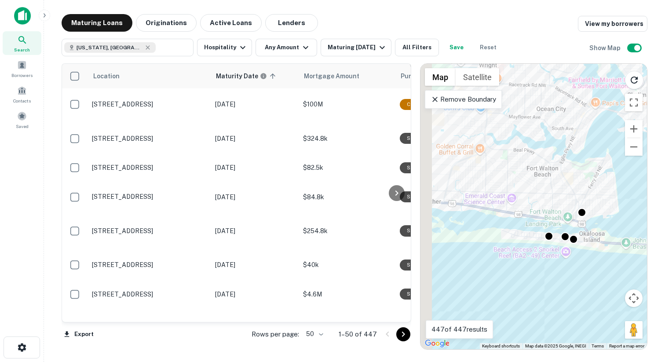
drag, startPoint x: 481, startPoint y: 252, endPoint x: 529, endPoint y: 255, distance: 48.0
click at [529, 255] on div "To activate drag with keyboard, press Alt + Enter. Once in keyboard drag state,…" at bounding box center [533, 206] width 226 height 285
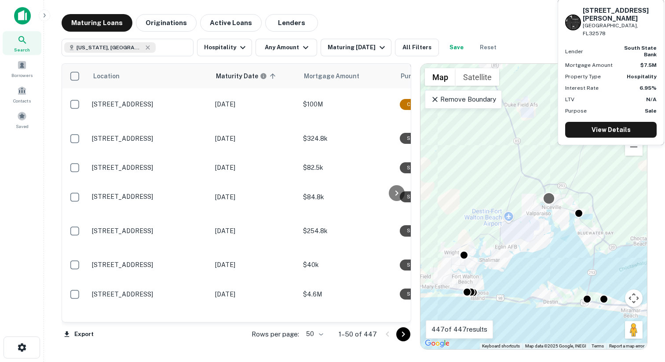
drag, startPoint x: 622, startPoint y: 153, endPoint x: 548, endPoint y: 198, distance: 86.8
click at [548, 198] on div at bounding box center [548, 198] width 13 height 13
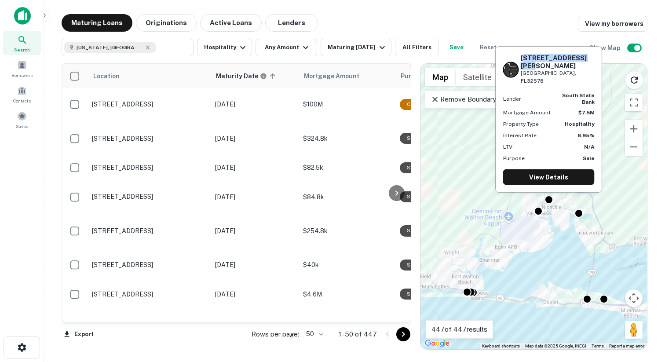
drag, startPoint x: 530, startPoint y: 77, endPoint x: 523, endPoint y: 65, distance: 13.6
click at [523, 65] on h6 "410 JOHN SIMS PKWY W" at bounding box center [558, 62] width 74 height 16
drag, startPoint x: 569, startPoint y: 83, endPoint x: 521, endPoint y: 66, distance: 50.3
click at [521, 66] on div "410 JOHN SIMS PKWY W Niceville, FL32578" at bounding box center [558, 69] width 74 height 31
copy div "410 JOHN SIMS PKWY W Niceville, FL32578"
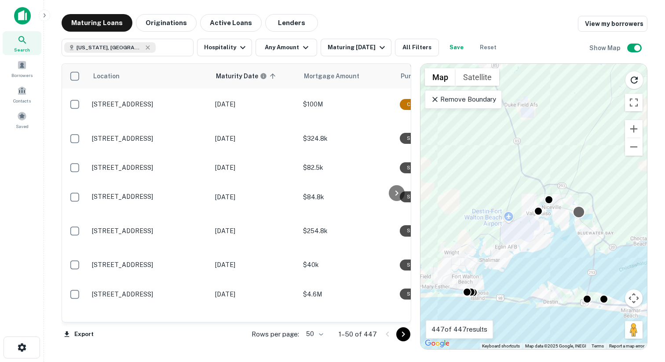
click at [580, 210] on div at bounding box center [578, 211] width 13 height 13
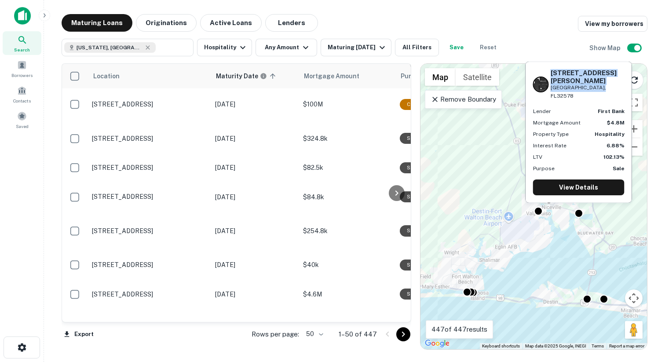
drag, startPoint x: 605, startPoint y: 94, endPoint x: 551, endPoint y: 87, distance: 54.9
click at [551, 87] on div "4400 Ansley Dr Niceville, FL32578" at bounding box center [578, 84] width 91 height 31
copy div "4400 Ansley Dr Niceville, FL32578"
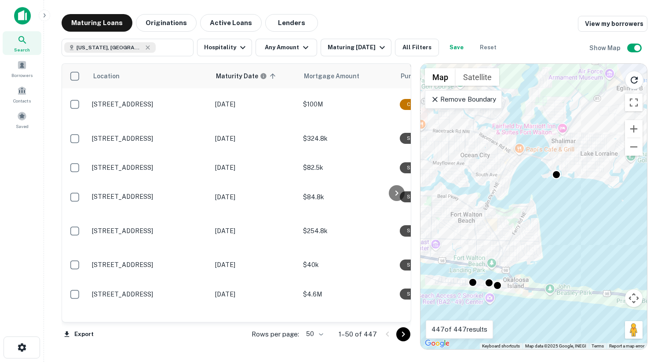
drag, startPoint x: 480, startPoint y: 280, endPoint x: 515, endPoint y: 215, distance: 74.0
click at [515, 215] on div "To activate drag with keyboard, press Alt + Enter. Once in keyboard drag state,…" at bounding box center [533, 206] width 226 height 285
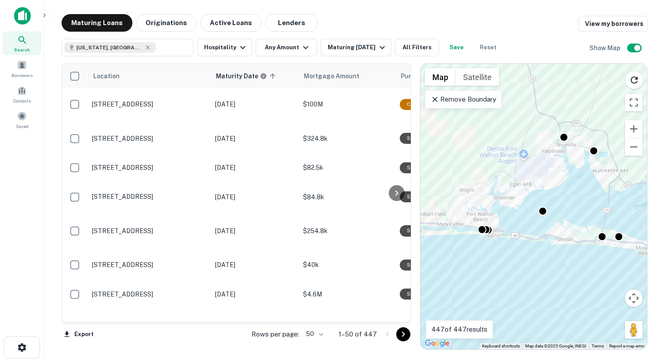
drag, startPoint x: 463, startPoint y: 202, endPoint x: 554, endPoint y: 209, distance: 91.7
click at [554, 208] on div "To activate drag with keyboard, press Alt + Enter. Once in keyboard drag state,…" at bounding box center [533, 206] width 226 height 285
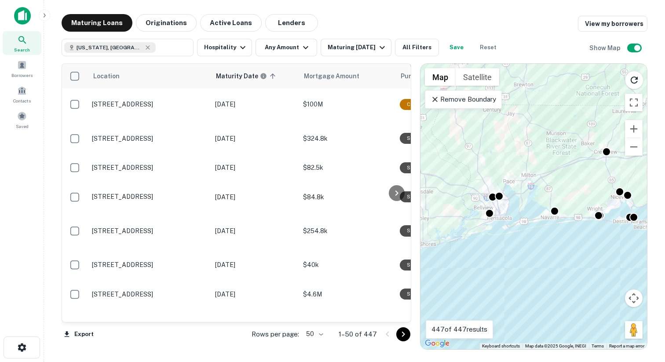
drag, startPoint x: 525, startPoint y: 204, endPoint x: 558, endPoint y: 204, distance: 32.1
click at [558, 204] on div "To activate drag with keyboard, press Alt + Enter. Once in keyboard drag state,…" at bounding box center [533, 206] width 226 height 285
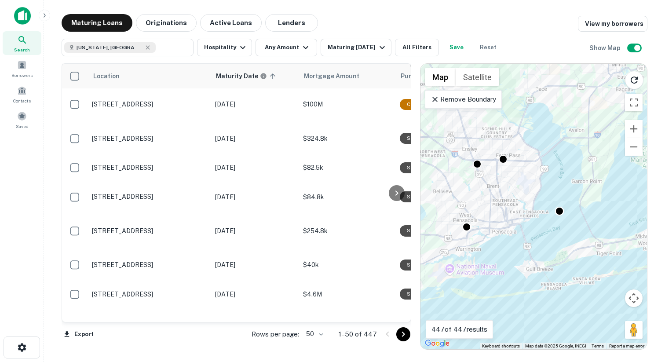
drag, startPoint x: 504, startPoint y: 208, endPoint x: 560, endPoint y: 208, distance: 56.3
click at [560, 208] on div "To activate drag with keyboard, press Alt + Enter. Once in keyboard drag state,…" at bounding box center [533, 206] width 226 height 285
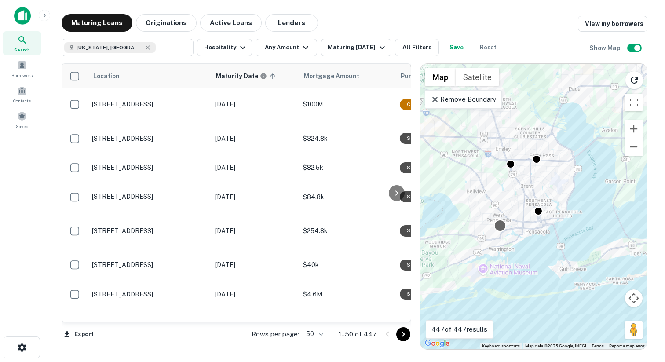
click at [500, 221] on div at bounding box center [499, 225] width 13 height 13
click at [497, 225] on div at bounding box center [499, 225] width 13 height 13
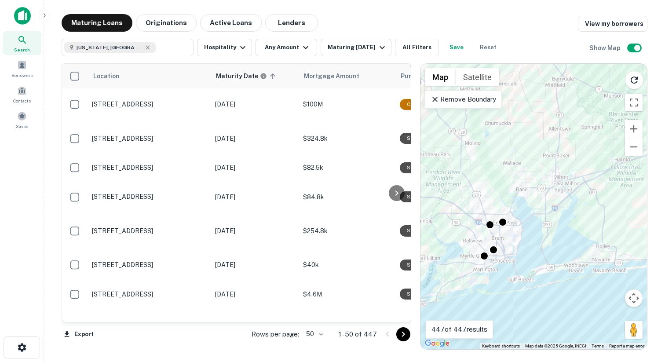
drag, startPoint x: 576, startPoint y: 211, endPoint x: 529, endPoint y: 251, distance: 62.7
click at [529, 251] on div "To activate drag with keyboard, press Alt + Enter. Once in keyboard drag state,…" at bounding box center [533, 206] width 226 height 285
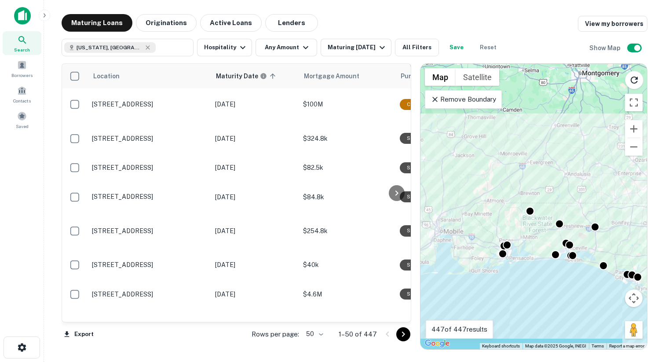
drag, startPoint x: 558, startPoint y: 247, endPoint x: 485, endPoint y: 237, distance: 73.1
click at [485, 237] on div "To activate drag with keyboard, press Alt + Enter. Once in keyboard drag state,…" at bounding box center [533, 206] width 226 height 285
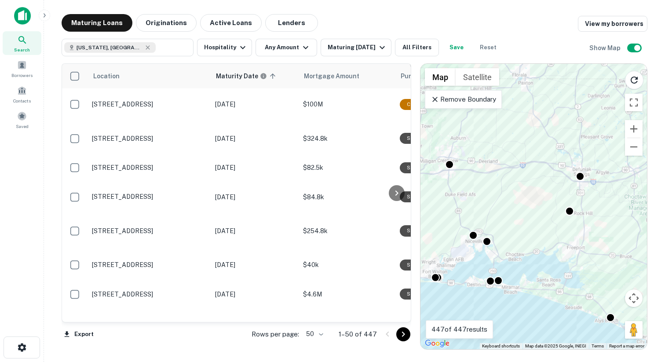
drag, startPoint x: 484, startPoint y: 206, endPoint x: 558, endPoint y: 208, distance: 73.9
click at [558, 208] on div "To activate drag with keyboard, press Alt + Enter. Once in keyboard drag state,…" at bounding box center [533, 206] width 226 height 285
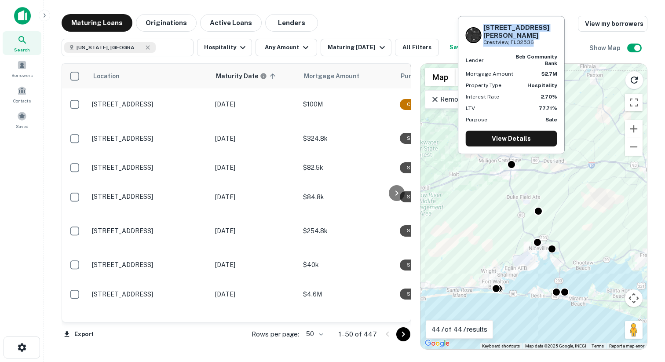
drag, startPoint x: 534, startPoint y: 44, endPoint x: 483, endPoint y: 35, distance: 52.3
click at [483, 35] on div "3101 S FERDON BLVD Crestview, FL32536" at bounding box center [520, 35] width 74 height 23
copy div "3101 S FERDON BLVD Crestview, FL32536"
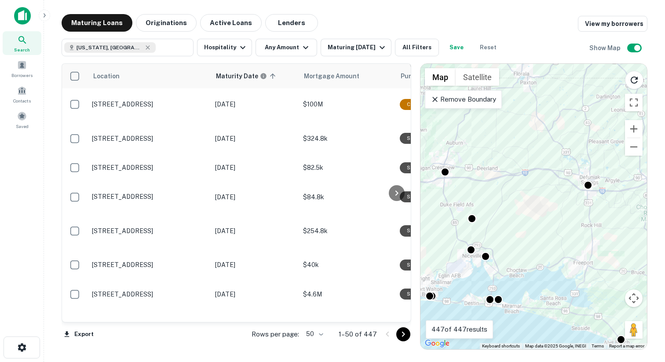
drag, startPoint x: 541, startPoint y: 211, endPoint x: 455, endPoint y: 215, distance: 85.8
click at [455, 215] on div "To activate drag with keyboard, press Alt + Enter. Once in keyboard drag state,…" at bounding box center [533, 206] width 226 height 285
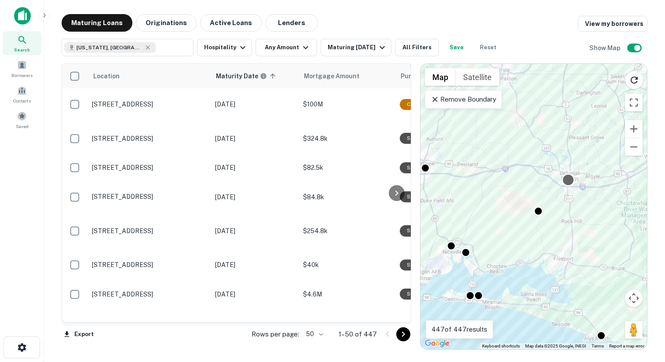
click at [573, 179] on div at bounding box center [567, 179] width 13 height 13
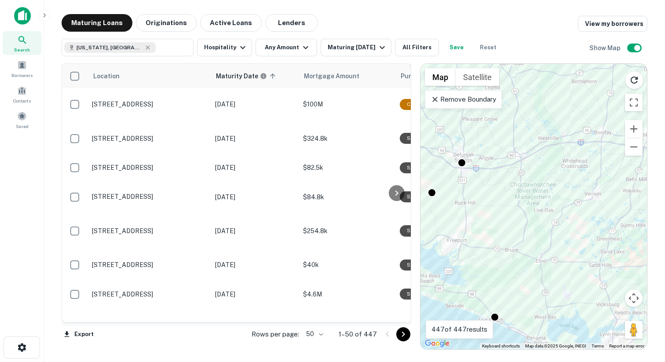
drag, startPoint x: 583, startPoint y: 227, endPoint x: 475, endPoint y: 208, distance: 109.3
click at [475, 208] on div "To activate drag with keyboard, press Alt + Enter. Once in keyboard drag state,…" at bounding box center [533, 206] width 226 height 285
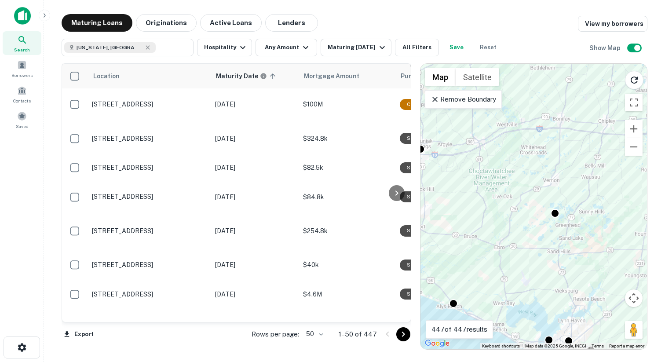
drag, startPoint x: 538, startPoint y: 223, endPoint x: 555, endPoint y: 222, distance: 16.7
click at [555, 222] on div "To activate drag with keyboard, press Alt + Enter. Once in keyboard drag state,…" at bounding box center [533, 206] width 226 height 285
click at [456, 298] on div at bounding box center [453, 301] width 13 height 13
drag, startPoint x: 561, startPoint y: 239, endPoint x: 475, endPoint y: 294, distance: 102.6
click at [477, 293] on div "To navigate, press the arrow keys. To activate drag with keyboard, press Alt + …" at bounding box center [533, 206] width 226 height 285
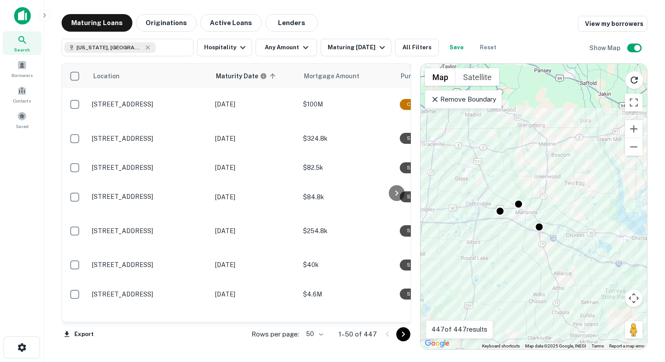
drag, startPoint x: 528, startPoint y: 260, endPoint x: 478, endPoint y: 260, distance: 49.2
click at [478, 260] on div "To activate drag with keyboard, press Alt + Enter. Once in keyboard drag state,…" at bounding box center [533, 206] width 226 height 285
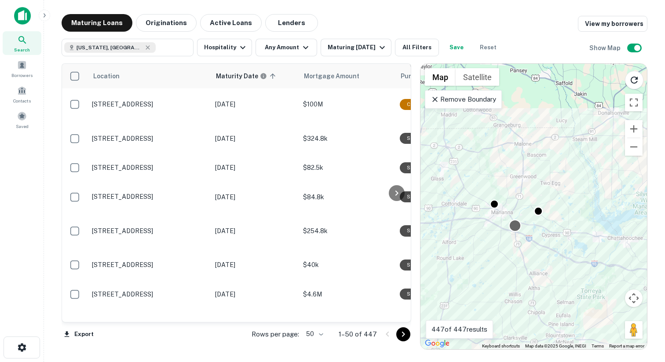
click at [513, 222] on div at bounding box center [514, 225] width 13 height 13
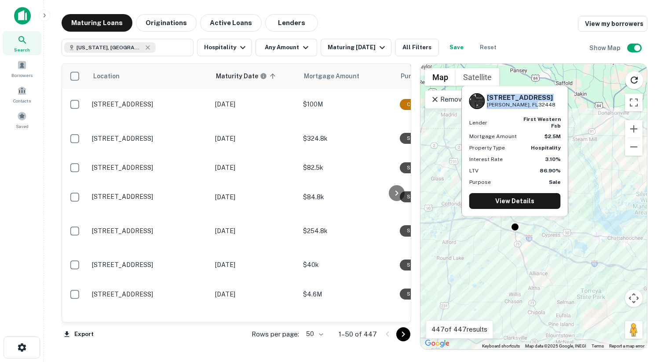
drag, startPoint x: 543, startPoint y: 105, endPoint x: 495, endPoint y: 94, distance: 49.5
click at [495, 94] on div "2175 Highway 71 Marianna, FL32448" at bounding box center [514, 101] width 91 height 16
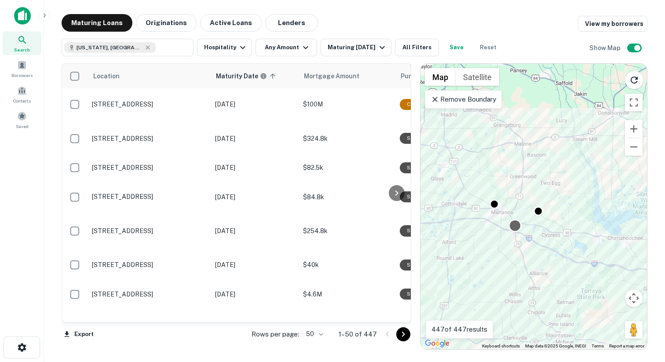
click at [515, 221] on div at bounding box center [514, 225] width 13 height 13
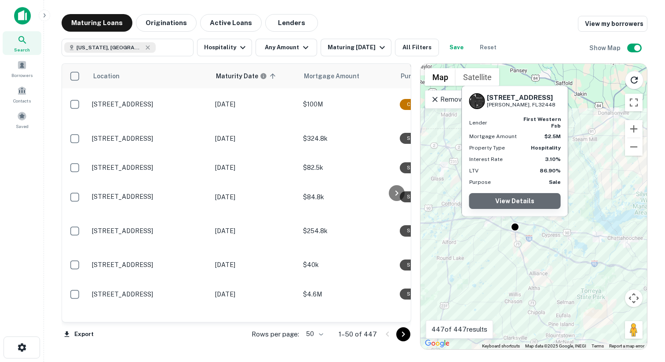
click at [512, 194] on link "View Details" at bounding box center [514, 201] width 91 height 16
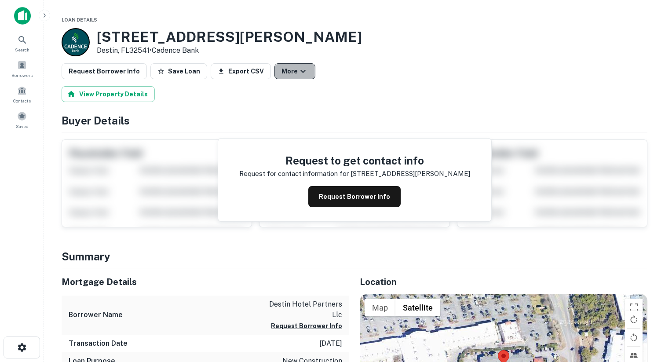
click at [285, 72] on button "More" at bounding box center [294, 71] width 41 height 16
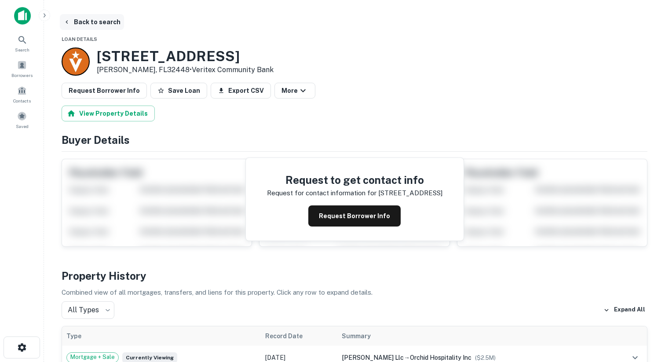
click at [76, 23] on button "Back to search" at bounding box center [92, 22] width 64 height 16
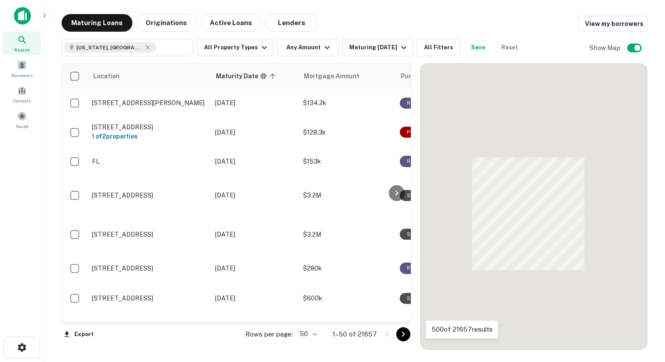
scroll to position [483, 0]
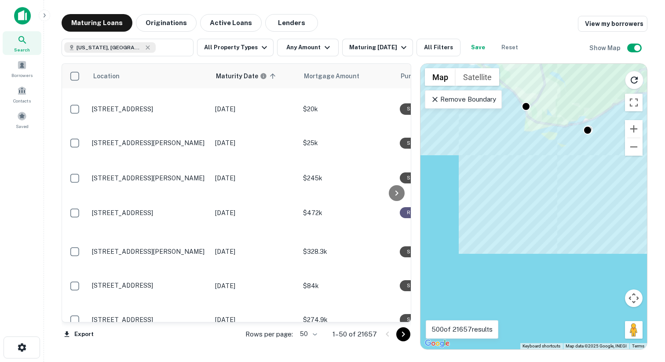
drag, startPoint x: 509, startPoint y: 148, endPoint x: 529, endPoint y: 231, distance: 85.0
click at [529, 230] on div "To activate drag with keyboard, press Alt + Enter. Once in keyboard drag state,…" at bounding box center [533, 206] width 226 height 285
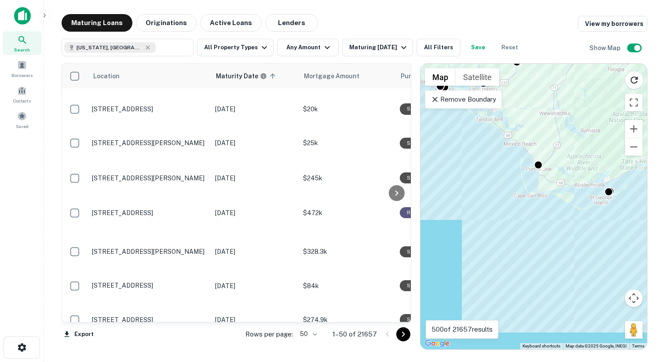
drag, startPoint x: 501, startPoint y: 172, endPoint x: 518, endPoint y: 268, distance: 96.9
click at [518, 267] on div "To activate drag with keyboard, press Alt + Enter. Once in keyboard drag state,…" at bounding box center [533, 206] width 226 height 285
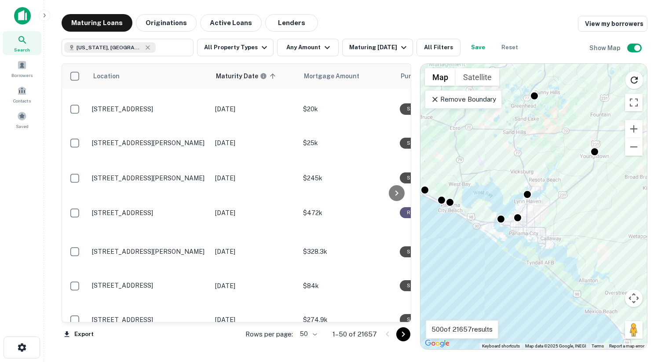
drag, startPoint x: 497, startPoint y: 185, endPoint x: 547, endPoint y: 285, distance: 112.7
click at [547, 285] on div "To activate drag with keyboard, press Alt + Enter. Once in keyboard drag state,…" at bounding box center [533, 206] width 226 height 285
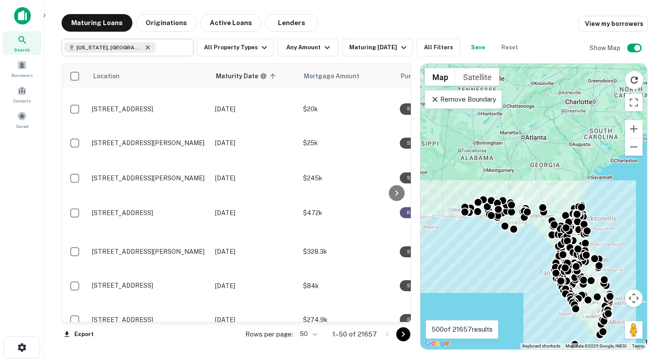
click at [144, 48] on icon at bounding box center [147, 47] width 7 height 7
type input "**********"
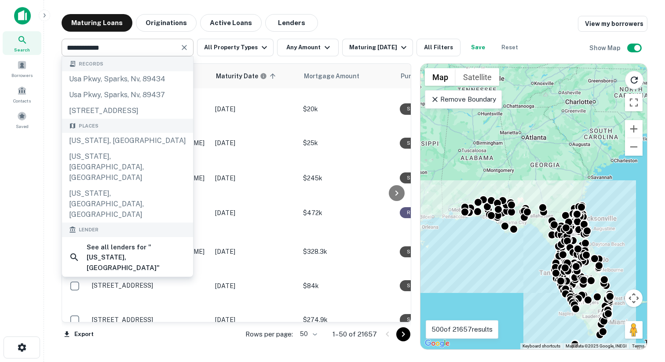
click at [443, 97] on p "Remove Boundary" at bounding box center [463, 99] width 66 height 11
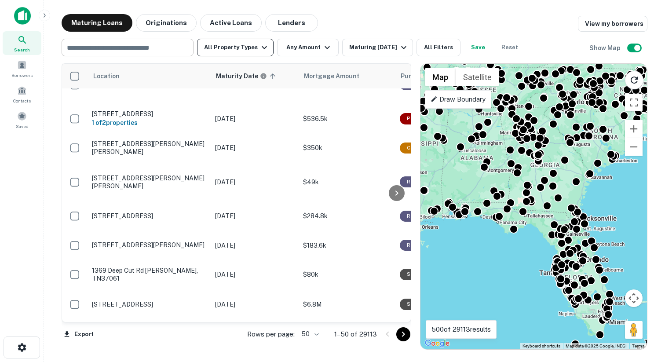
click at [241, 46] on button "All Property Types" at bounding box center [235, 48] width 77 height 18
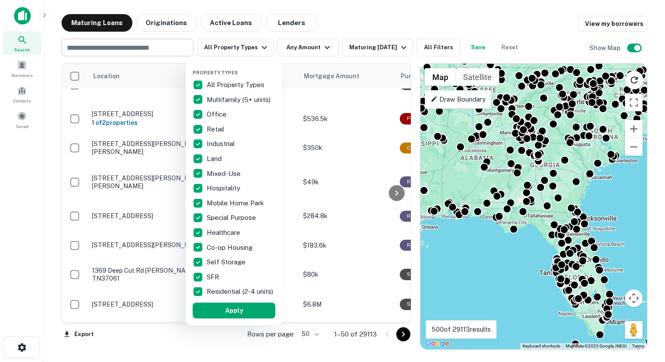
click at [225, 82] on p "All Property Types" at bounding box center [236, 85] width 59 height 11
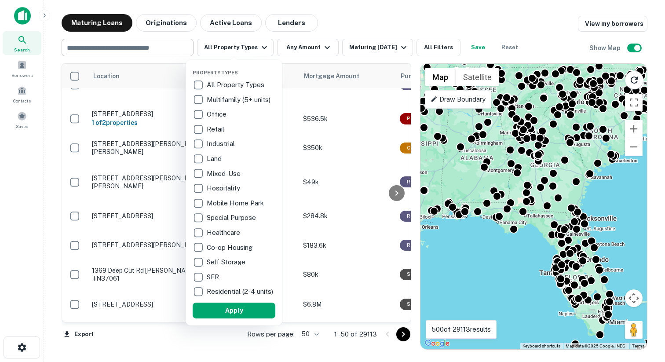
click at [226, 193] on div "Hospitality" at bounding box center [234, 188] width 83 height 15
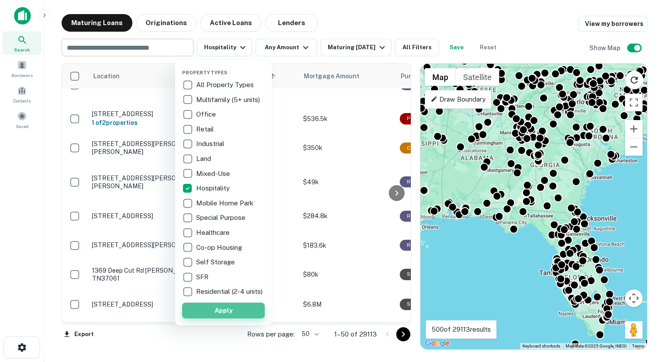
click at [222, 311] on button "Apply" at bounding box center [223, 311] width 83 height 16
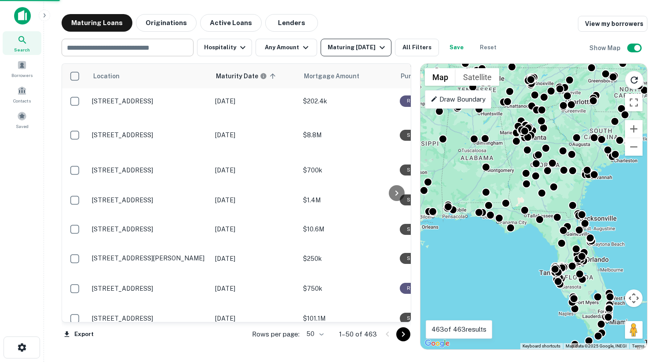
click at [344, 49] on div "Maturing [DATE]" at bounding box center [358, 47] width 60 height 11
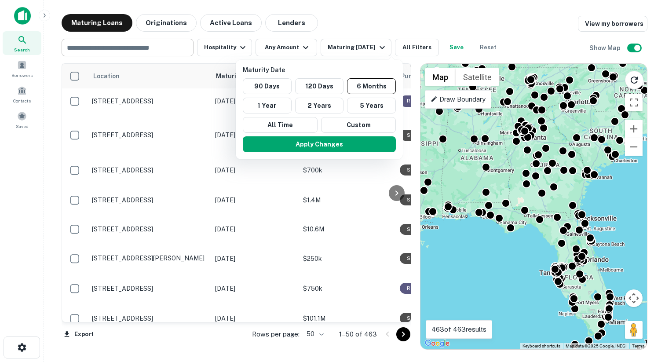
click at [349, 24] on div at bounding box center [332, 181] width 665 height 362
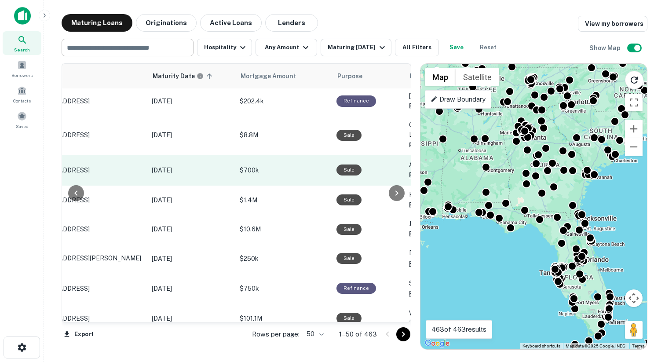
scroll to position [483, 64]
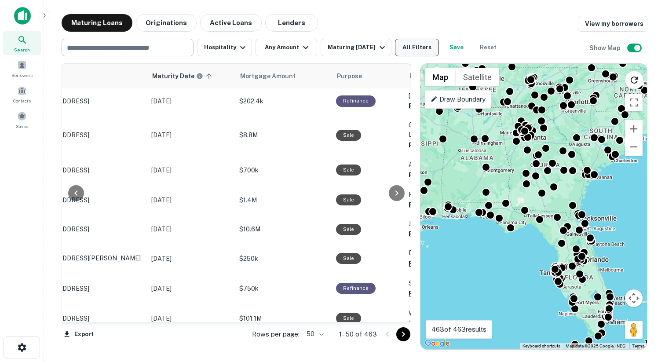
click at [424, 46] on button "All Filters" at bounding box center [417, 48] width 44 height 18
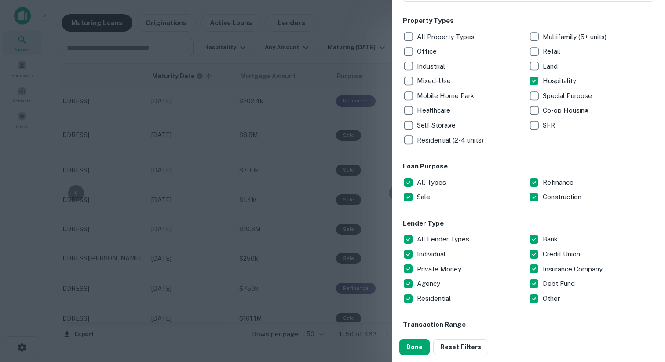
scroll to position [147, 0]
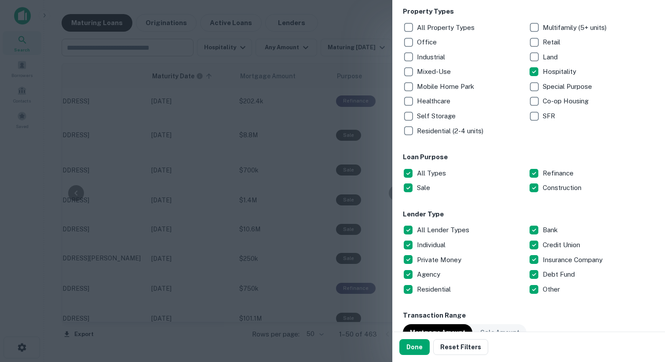
click at [431, 175] on p "All Types" at bounding box center [432, 173] width 31 height 11
click at [417, 347] on button "Done" at bounding box center [414, 347] width 30 height 16
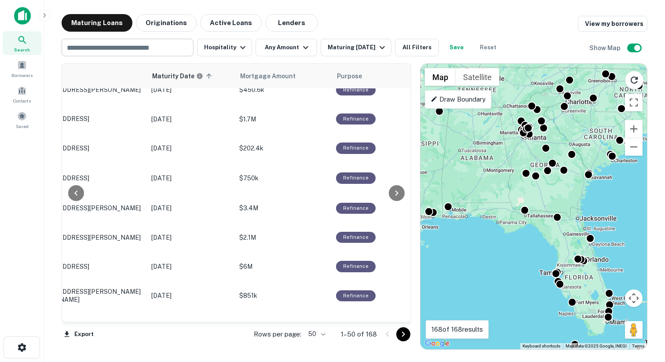
scroll to position [0, 64]
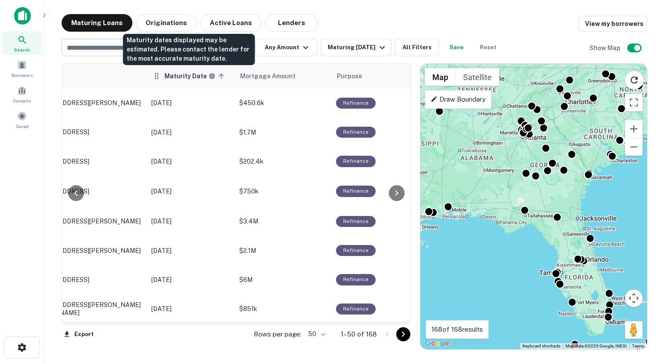
click at [200, 80] on h6 "Maturity Date" at bounding box center [185, 76] width 42 height 10
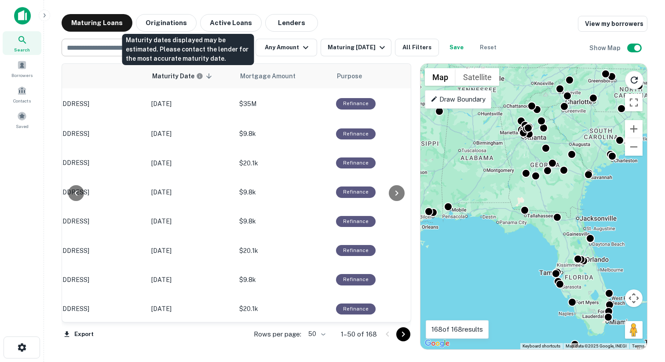
click at [194, 80] on h6 "Maturity Date" at bounding box center [173, 76] width 42 height 10
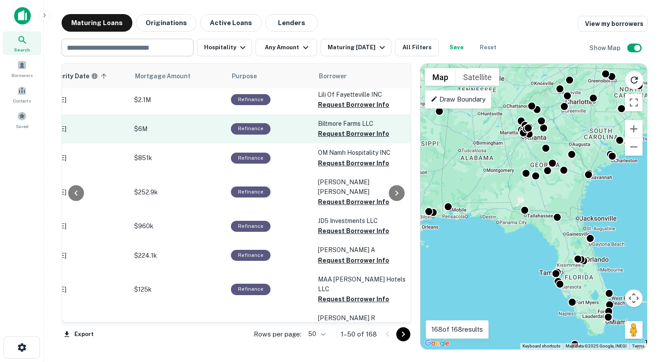
scroll to position [151, 171]
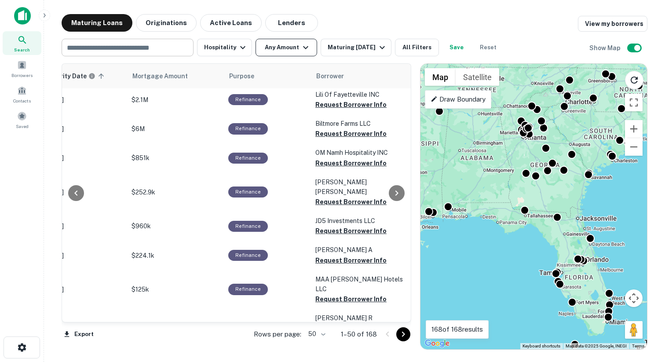
click at [271, 51] on button "Any Amount" at bounding box center [286, 48] width 62 height 18
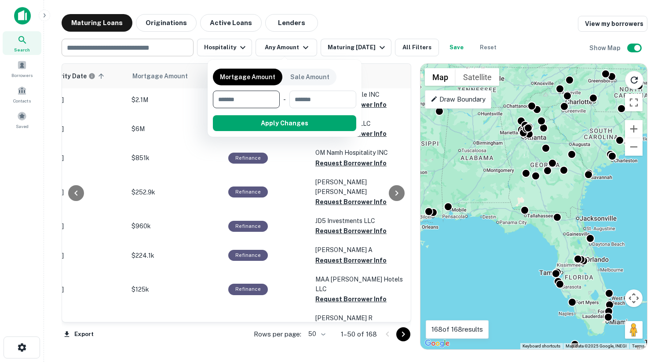
click at [250, 100] on input "number" at bounding box center [243, 100] width 61 height 18
click at [336, 22] on div at bounding box center [332, 181] width 665 height 362
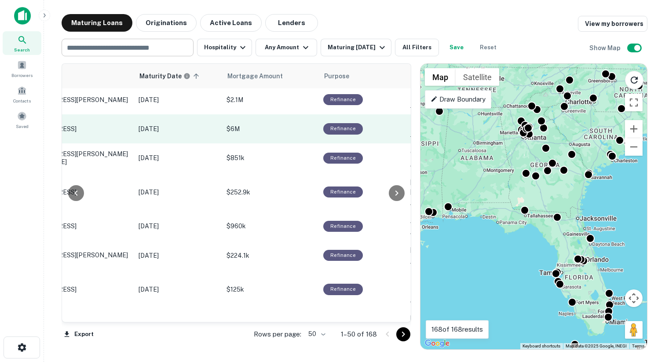
scroll to position [151, 75]
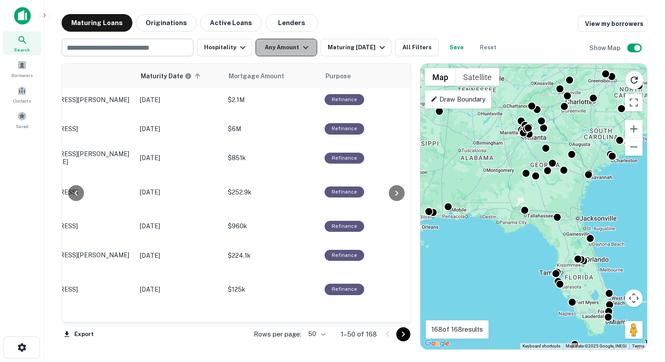
click at [272, 46] on button "Any Amount" at bounding box center [286, 48] width 62 height 18
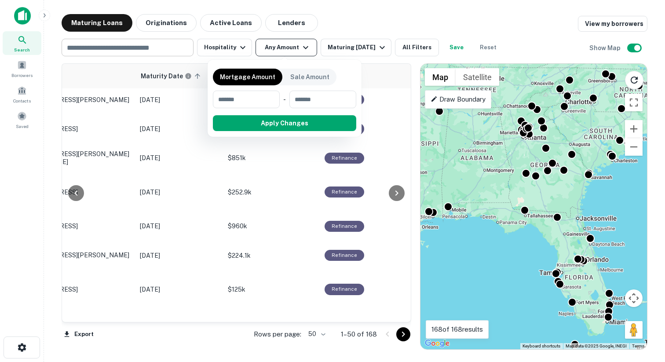
click at [272, 46] on div at bounding box center [332, 181] width 665 height 362
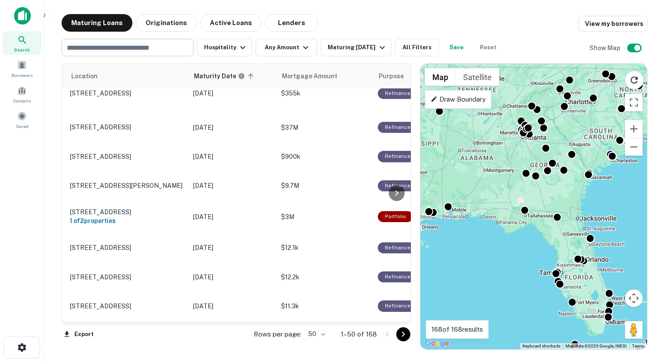
scroll to position [891, 22]
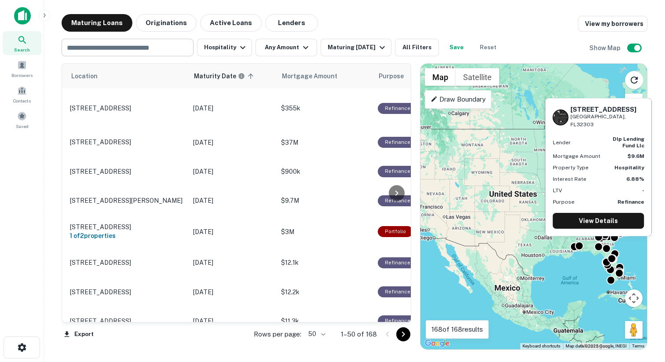
drag, startPoint x: 515, startPoint y: 201, endPoint x: 594, endPoint y: 245, distance: 90.8
click at [594, 245] on body "Search Borrowers Contacts Saved Maturing Loans Originations Active Loans Lender…" at bounding box center [332, 181] width 665 height 362
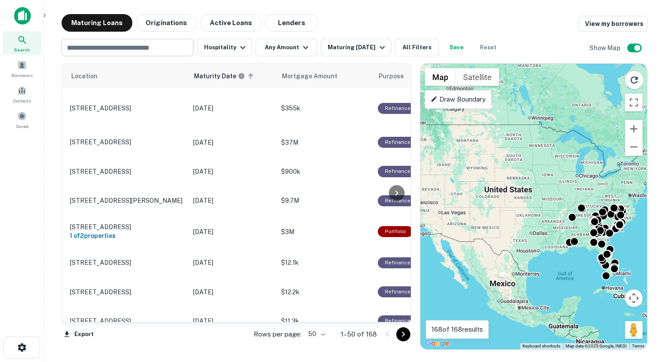
drag, startPoint x: 534, startPoint y: 170, endPoint x: 527, endPoint y: 166, distance: 8.1
click at [527, 166] on div "To activate drag with keyboard, press Alt + Enter. Once in keyboard drag state,…" at bounding box center [533, 206] width 226 height 285
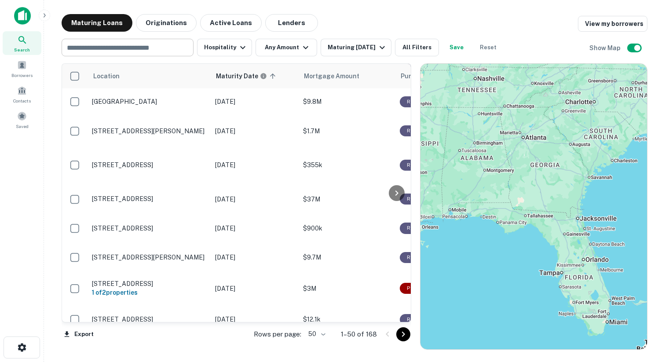
scroll to position [849, 0]
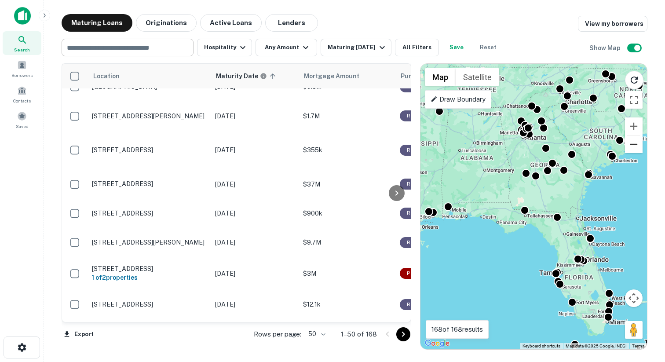
click at [632, 150] on button "Zoom out" at bounding box center [634, 144] width 18 height 18
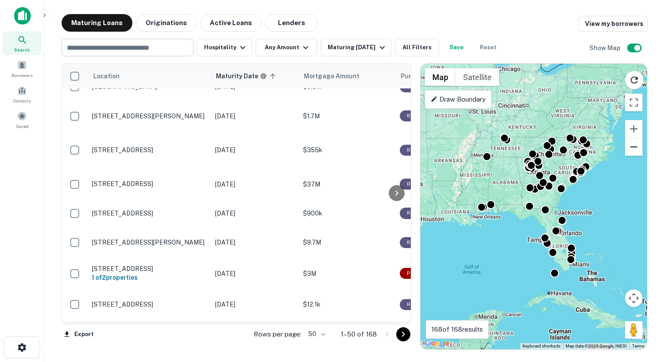
click at [632, 150] on button "Zoom out" at bounding box center [634, 147] width 18 height 18
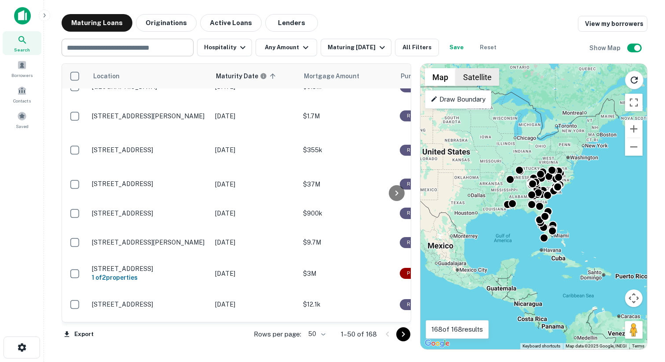
click at [485, 79] on button "Satellite" at bounding box center [478, 77] width 44 height 18
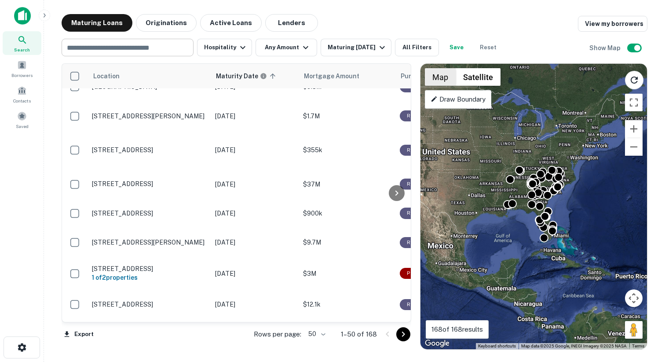
click at [442, 78] on button "Map" at bounding box center [440, 77] width 31 height 18
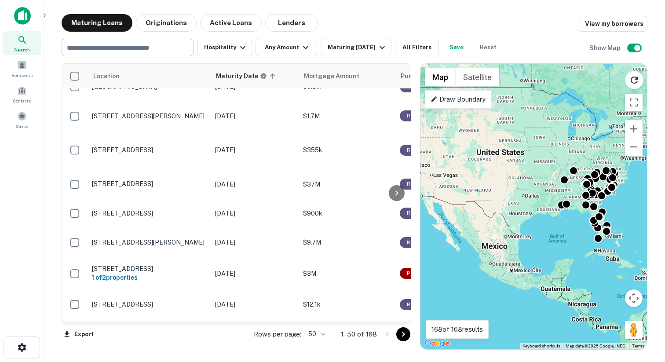
drag, startPoint x: 500, startPoint y: 142, endPoint x: 554, endPoint y: 142, distance: 54.1
click at [554, 142] on div "To activate drag with keyboard, press Alt + Enter. Once in keyboard drag state,…" at bounding box center [533, 206] width 226 height 285
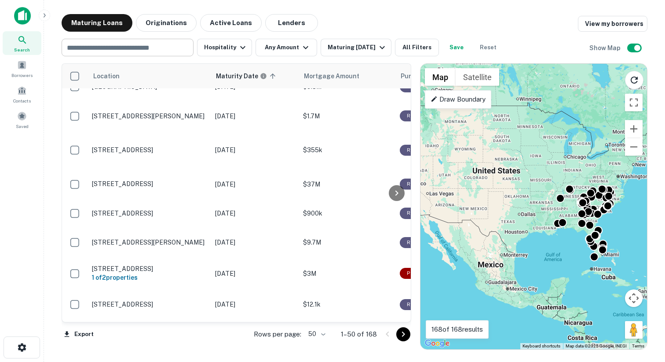
drag, startPoint x: 553, startPoint y: 146, endPoint x: 549, endPoint y: 164, distance: 18.5
click at [549, 164] on div "To activate drag with keyboard, press Alt + Enter. Once in keyboard drag state,…" at bounding box center [533, 206] width 226 height 285
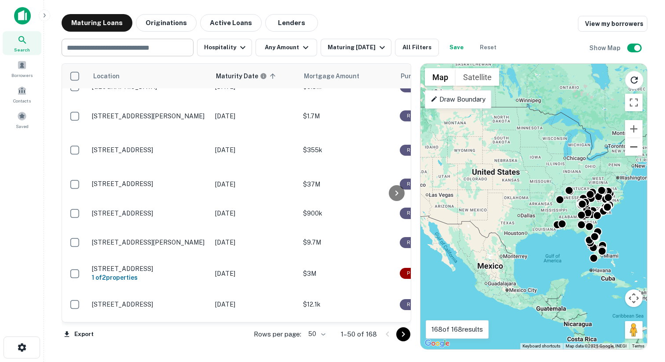
click at [641, 148] on button "Zoom out" at bounding box center [634, 147] width 18 height 18
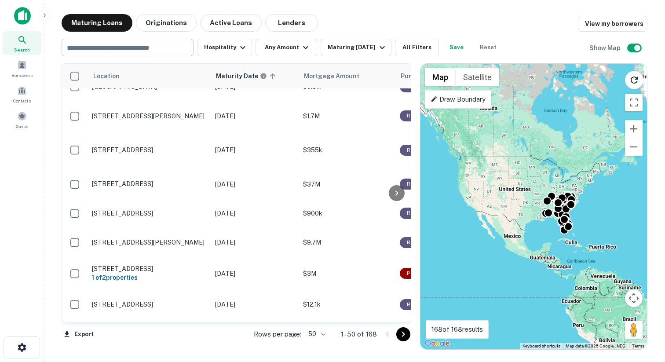
click at [460, 97] on p "Draw Boundary" at bounding box center [457, 99] width 55 height 11
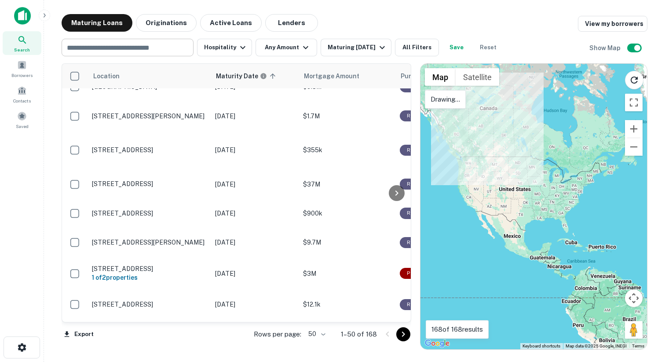
click at [465, 126] on div at bounding box center [533, 206] width 226 height 285
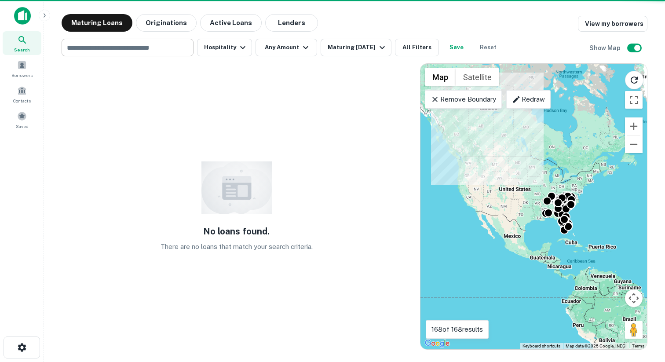
click at [478, 105] on div "Remove Boundary" at bounding box center [463, 99] width 77 height 18
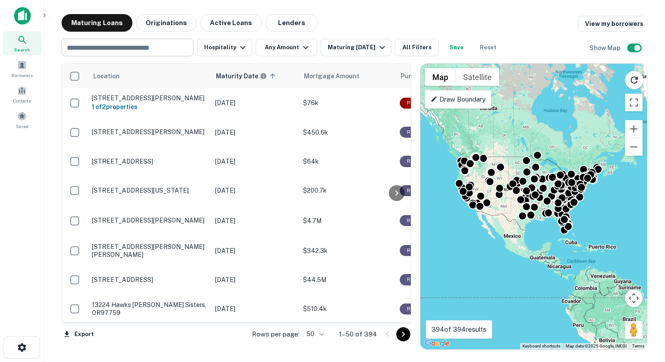
click at [441, 99] on p "Draw Boundary" at bounding box center [457, 99] width 55 height 11
click at [441, 99] on p "Drawing..." at bounding box center [444, 99] width 29 height 11
click at [452, 25] on div "Maturing Loans Originations Active Loans Lenders View my borrowers" at bounding box center [355, 23] width 586 height 18
click at [472, 75] on button "Satellite" at bounding box center [478, 77] width 44 height 18
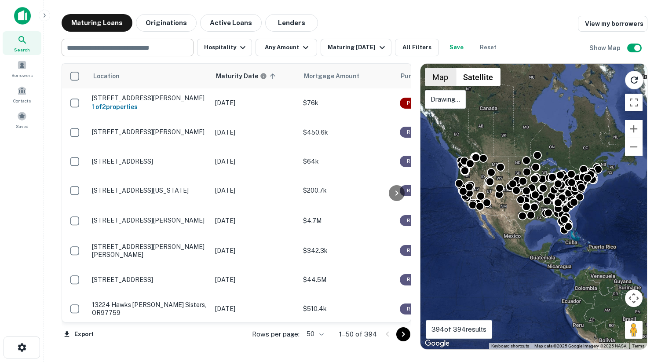
click at [445, 74] on button "Map" at bounding box center [440, 77] width 31 height 18
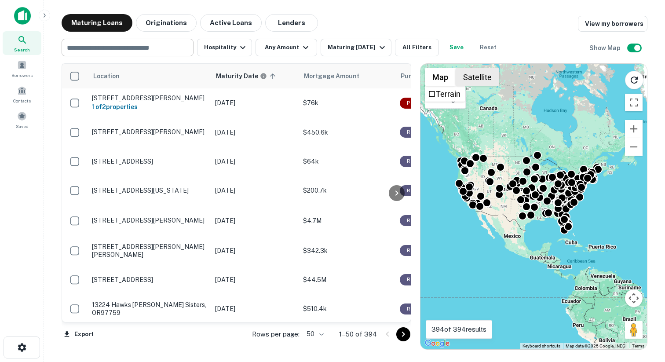
click at [467, 76] on button "Satellite" at bounding box center [478, 77] width 44 height 18
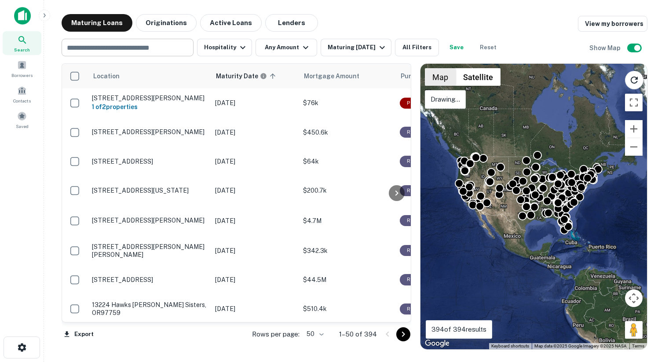
click at [443, 72] on button "Map" at bounding box center [440, 77] width 31 height 18
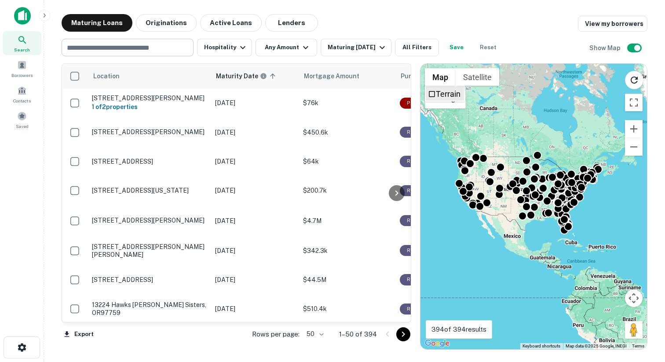
click at [443, 96] on label "Terrain" at bounding box center [448, 93] width 25 height 9
click at [446, 103] on p "Drawing..." at bounding box center [444, 99] width 29 height 11
click at [449, 97] on p "Drawing..." at bounding box center [444, 99] width 29 height 11
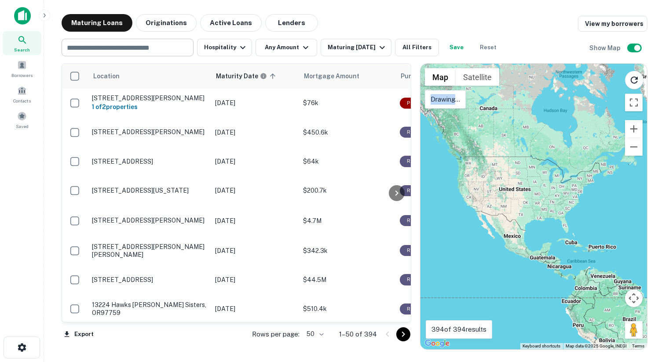
click at [454, 118] on div at bounding box center [533, 206] width 226 height 285
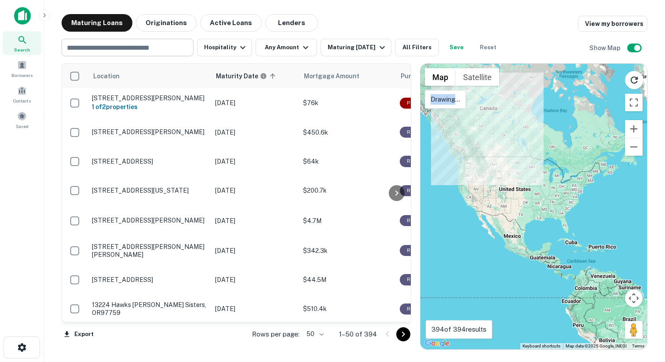
click at [469, 123] on div at bounding box center [533, 206] width 226 height 285
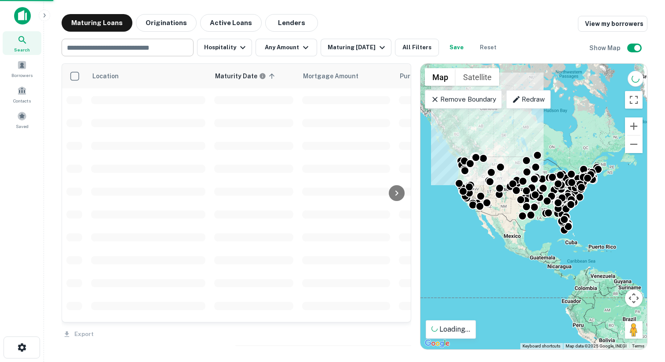
click at [473, 98] on p "Remove Boundary" at bounding box center [463, 99] width 66 height 11
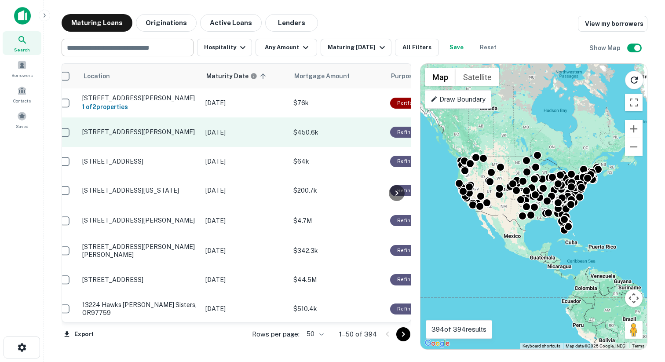
scroll to position [0, 11]
